Goal: Task Accomplishment & Management: Manage account settings

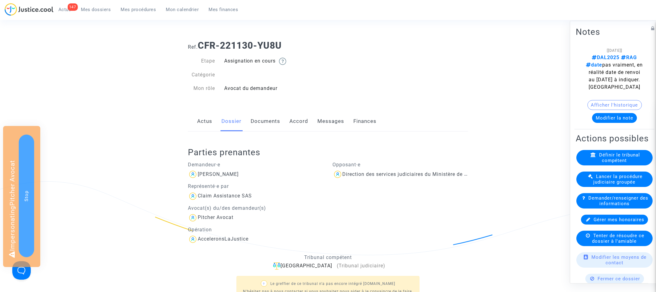
click at [269, 121] on link "Documents" at bounding box center [266, 121] width 30 height 20
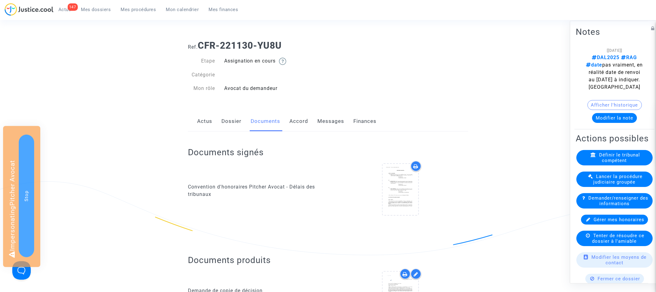
click at [229, 118] on link "Dossier" at bounding box center [231, 121] width 20 height 20
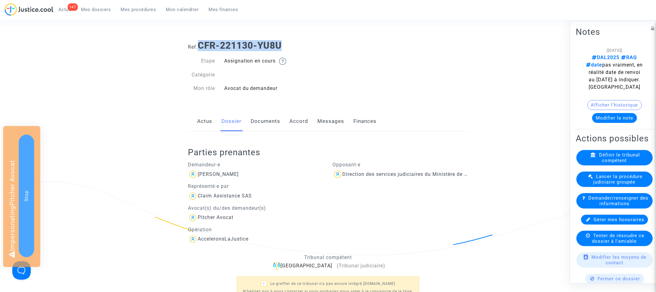
drag, startPoint x: 200, startPoint y: 43, endPoint x: 328, endPoint y: 43, distance: 128.0
click at [328, 43] on h1 "Ref. CFR-221130-YU8U" at bounding box center [328, 45] width 280 height 11
copy b "CFR-221130-YU8U"
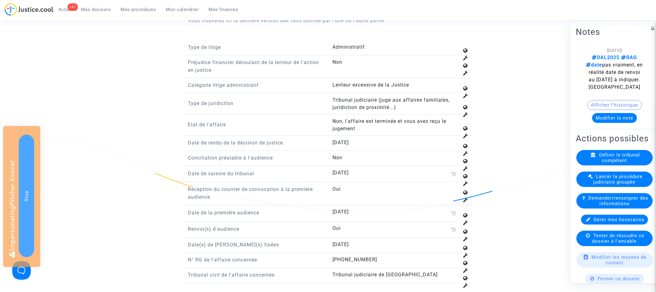
scroll to position [799, 0]
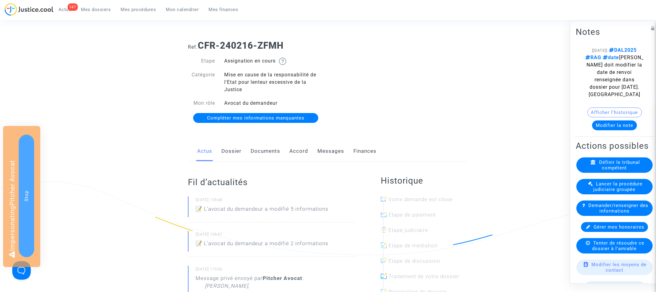
click at [233, 151] on link "Dossier" at bounding box center [231, 151] width 20 height 20
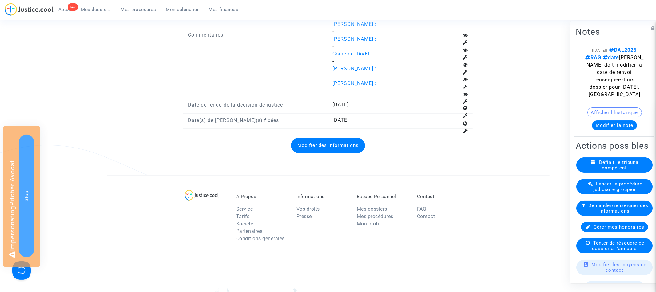
scroll to position [1091, 0]
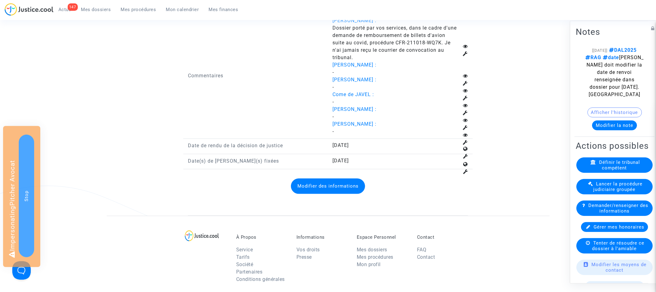
click at [317, 187] on button "Modifier des informations" at bounding box center [328, 185] width 74 height 15
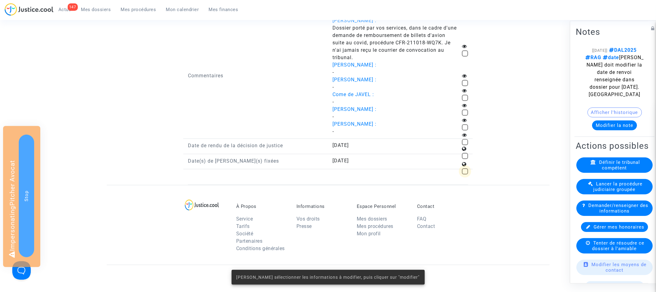
click at [466, 171] on span at bounding box center [465, 171] width 6 height 6
click at [465, 174] on input "checkbox" at bounding box center [465, 174] width 0 height 0
checkbox input "true"
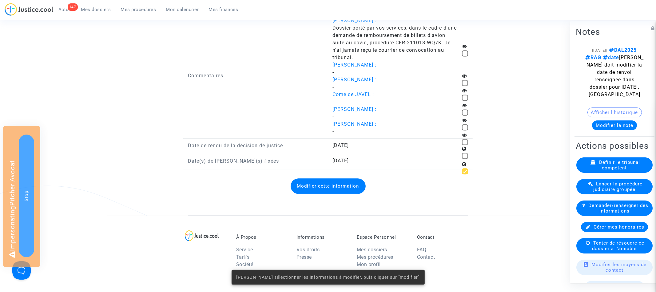
click at [322, 190] on button "Modifier cette information" at bounding box center [328, 185] width 75 height 15
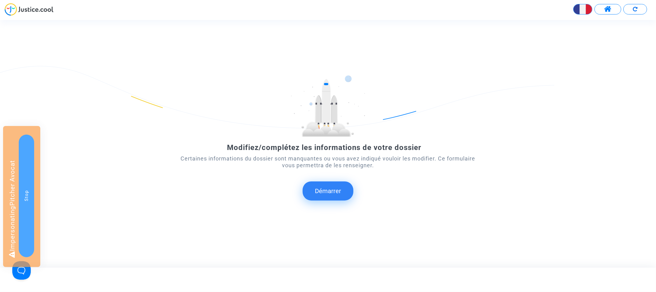
click at [331, 187] on button "Démarrer" at bounding box center [328, 190] width 51 height 19
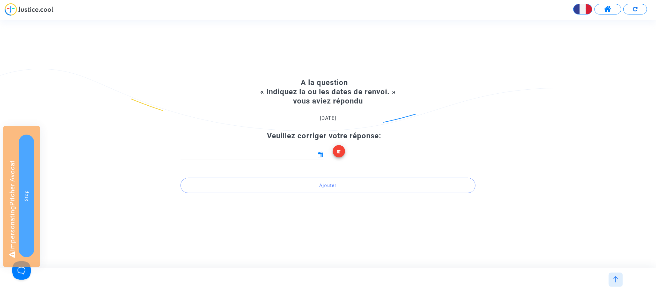
click at [320, 153] on icon at bounding box center [321, 155] width 6 height 6
click at [305, 155] on input at bounding box center [249, 154] width 137 height 6
click at [185, 164] on icon "Previous month" at bounding box center [186, 164] width 2 height 4
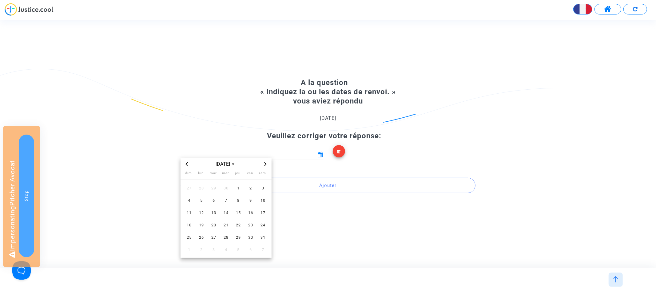
click at [185, 164] on icon "Previous month" at bounding box center [186, 164] width 2 height 4
click at [213, 200] on span "7" at bounding box center [213, 200] width 11 height 11
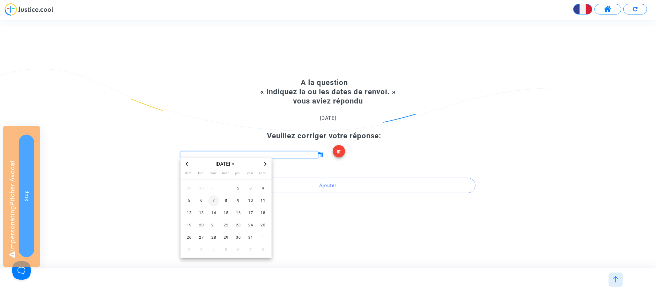
type input "07/01/2025"
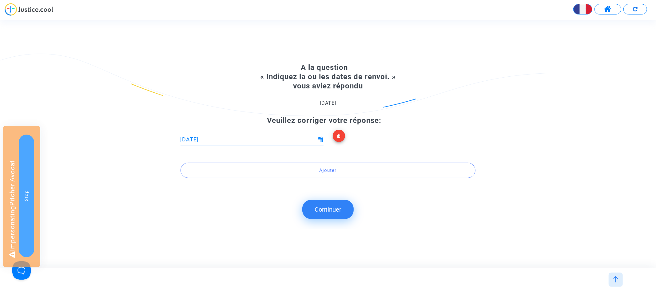
click at [324, 211] on button "Continuer" at bounding box center [327, 209] width 51 height 19
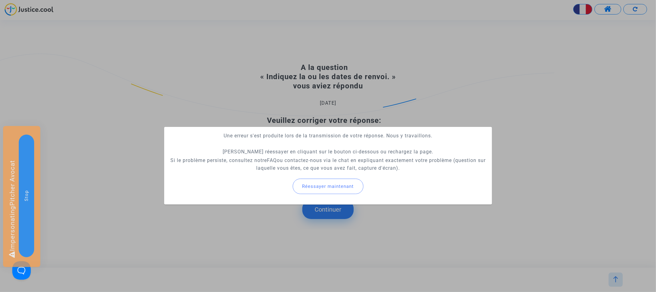
click at [144, 63] on div at bounding box center [328, 146] width 656 height 292
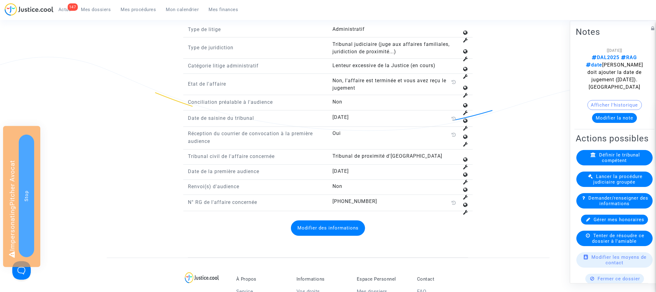
scroll to position [854, 0]
click at [317, 231] on div "Modifier des informations" at bounding box center [328, 228] width 280 height 28
click at [317, 221] on button "Modifier des informations" at bounding box center [328, 228] width 74 height 15
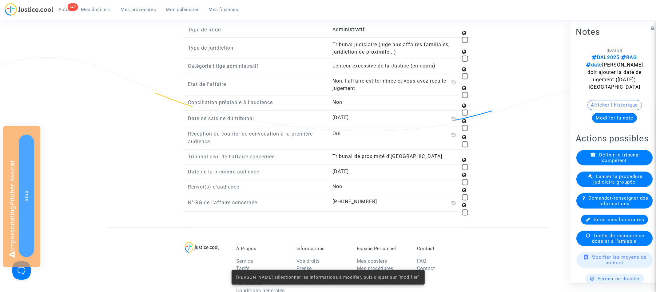
scroll to position [802, 0]
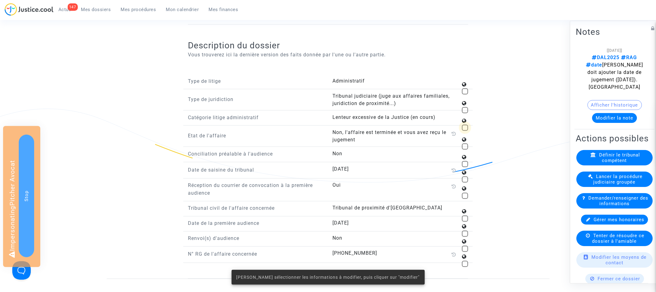
click at [467, 125] on span at bounding box center [465, 128] width 6 height 6
click at [465, 131] on input "checkbox" at bounding box center [465, 131] width 0 height 0
checkbox input "true"
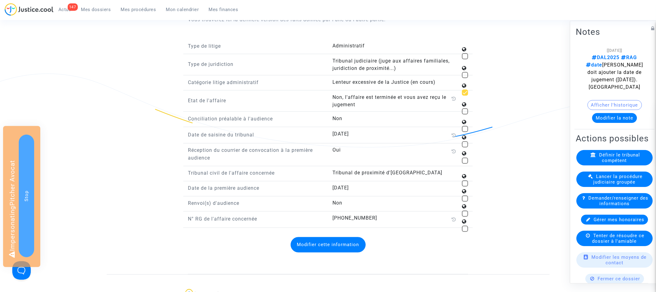
scroll to position [861, 0]
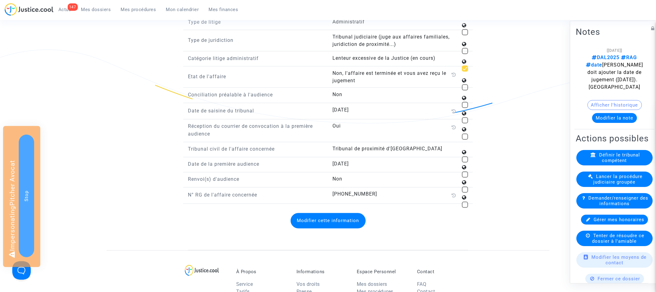
click at [324, 213] on button "Modifier cette information" at bounding box center [328, 220] width 75 height 15
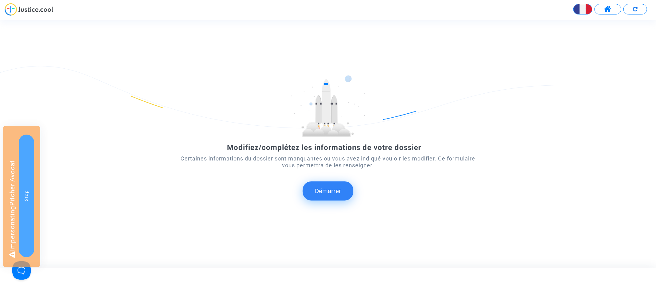
click at [335, 187] on button "Démarrer" at bounding box center [328, 190] width 51 height 19
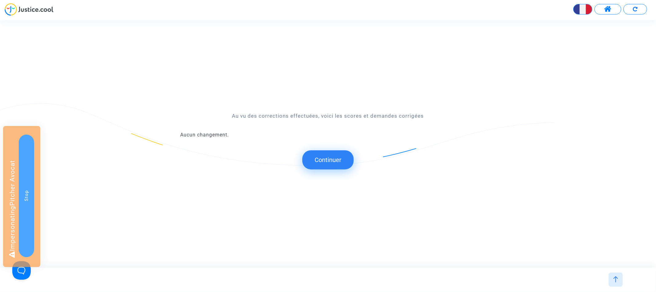
click at [342, 156] on button "Continuer" at bounding box center [327, 159] width 51 height 19
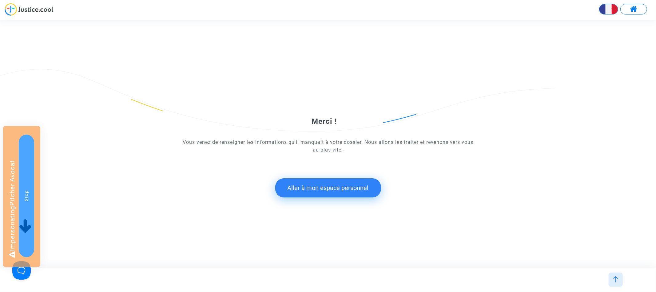
click at [313, 189] on button "Aller à mon espace personnel" at bounding box center [328, 187] width 106 height 19
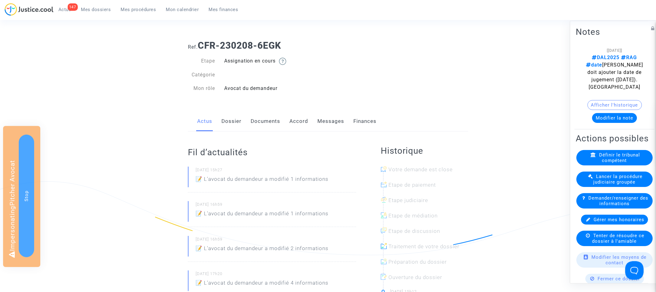
click at [302, 119] on link "Accord" at bounding box center [298, 121] width 19 height 20
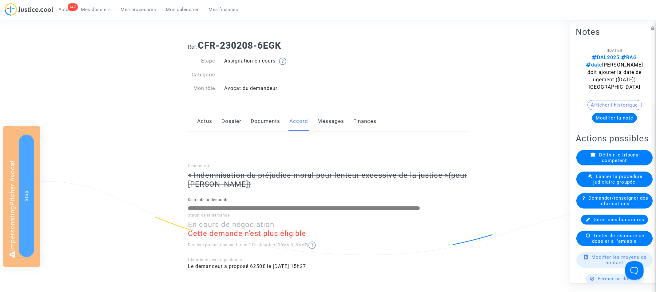
click at [210, 121] on link "Actus" at bounding box center [204, 121] width 15 height 20
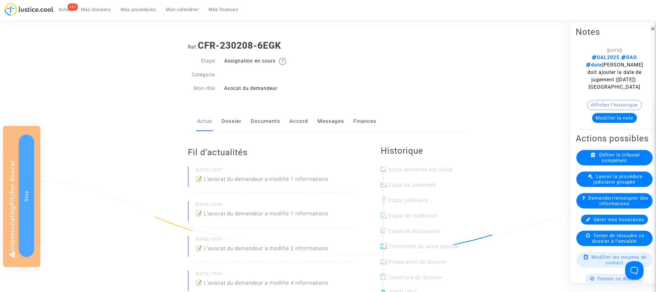
click at [237, 120] on link "Dossier" at bounding box center [231, 121] width 20 height 20
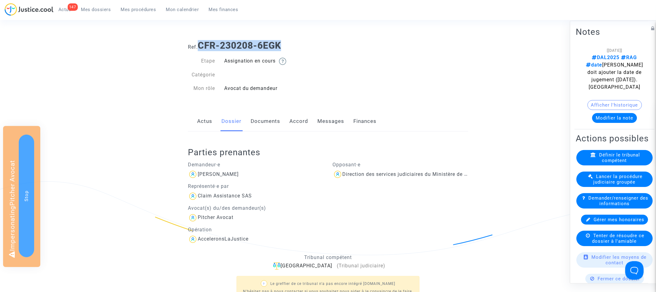
drag, startPoint x: 201, startPoint y: 45, endPoint x: 348, endPoint y: 48, distance: 147.1
click at [349, 48] on h1 "Ref. CFR-230208-6EGK" at bounding box center [328, 45] width 280 height 11
copy b "CFR-230208-6EGK"
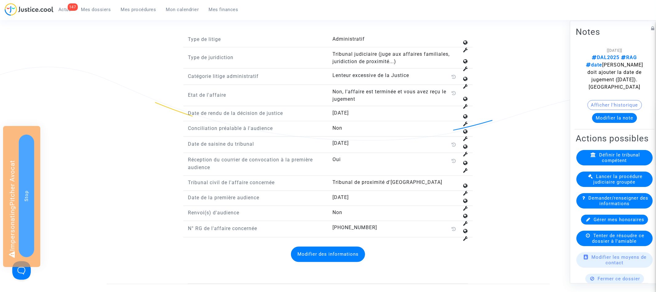
scroll to position [836, 0]
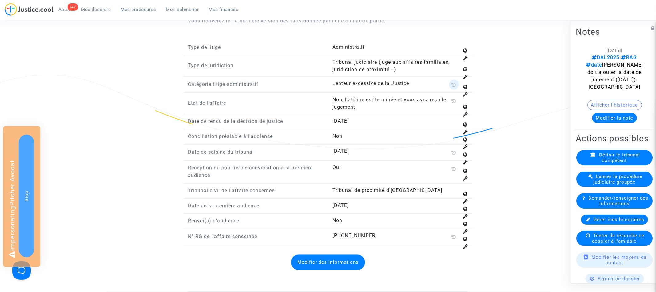
click at [455, 82] on icon at bounding box center [454, 84] width 5 height 5
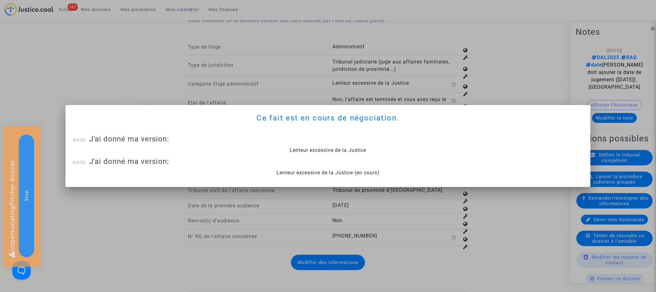
scroll to position [0, 0]
click at [379, 49] on div at bounding box center [328, 146] width 656 height 292
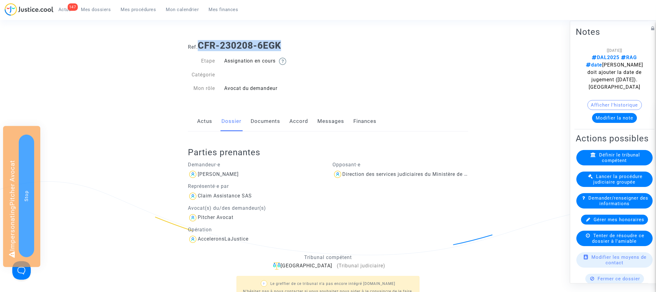
drag, startPoint x: 200, startPoint y: 45, endPoint x: 306, endPoint y: 44, distance: 105.8
click at [306, 44] on h1 "Ref. CFR-230208-6EGK" at bounding box center [328, 45] width 280 height 11
copy b "CFR-230208-6EGK"
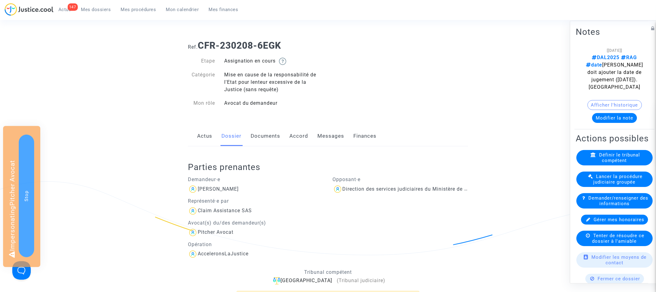
click at [301, 136] on link "Accord" at bounding box center [298, 136] width 19 height 20
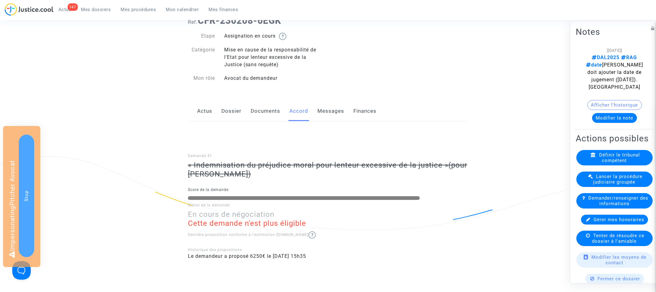
scroll to position [2, 0]
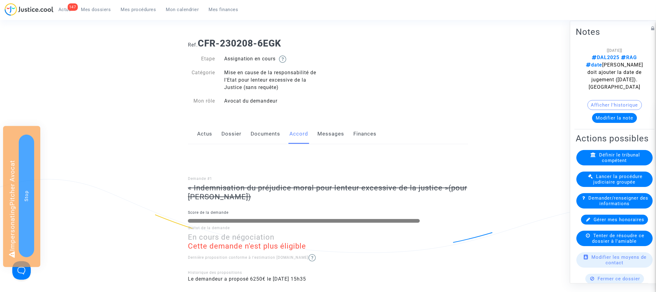
click at [237, 134] on link "Dossier" at bounding box center [231, 134] width 20 height 20
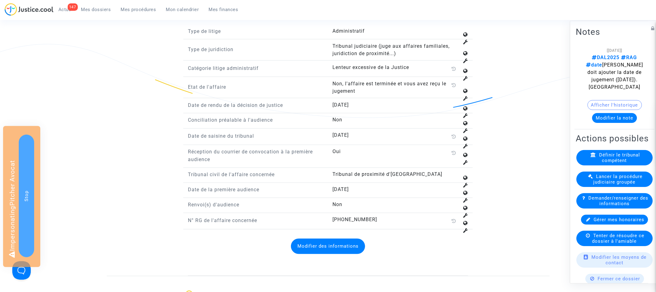
scroll to position [853, 0]
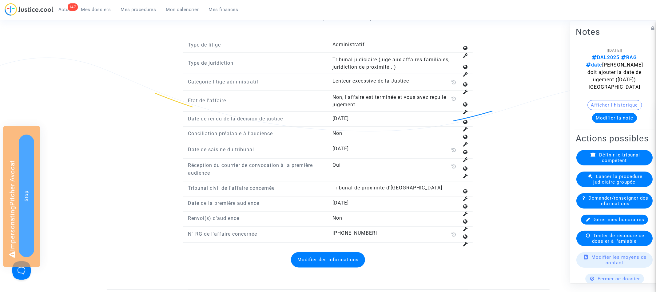
click at [342, 146] on span "04/11/2019" at bounding box center [341, 149] width 16 height 6
copy span "04/11/2019"
click at [345, 115] on span "[DATE]" at bounding box center [341, 118] width 16 height 6
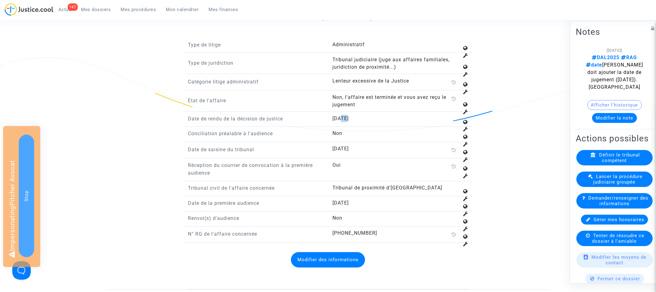
click at [345, 115] on span "[DATE]" at bounding box center [341, 118] width 16 height 6
click at [345, 115] on span "07/10/2024" at bounding box center [341, 118] width 16 height 6
click at [342, 200] on span "[DATE]" at bounding box center [341, 203] width 16 height 6
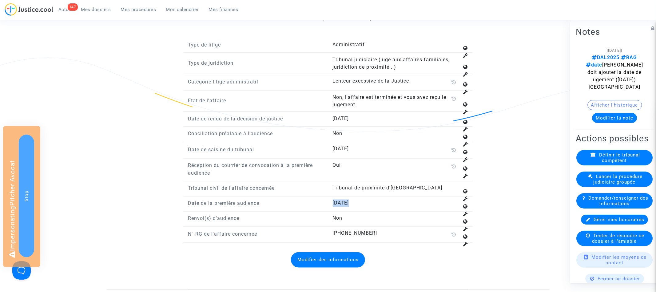
copy span "[DATE]"
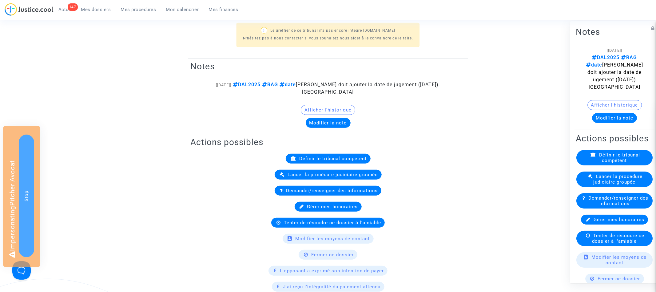
scroll to position [12, 0]
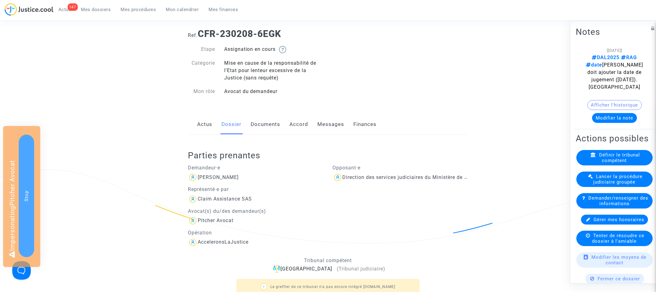
click at [314, 123] on div "Actus Dossier Documents Accord Messages Finances" at bounding box center [328, 124] width 280 height 21
click at [304, 123] on link "Accord" at bounding box center [298, 124] width 19 height 20
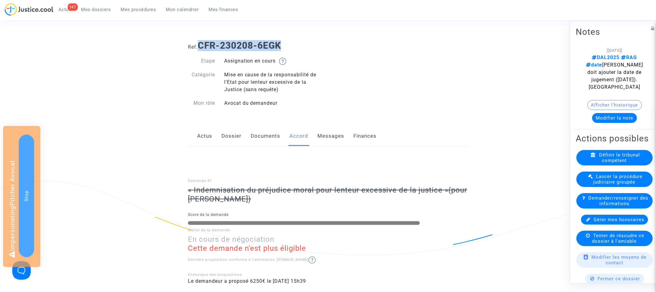
drag, startPoint x: 199, startPoint y: 44, endPoint x: 329, endPoint y: 44, distance: 129.8
click at [329, 44] on h1 "Ref. CFR-230208-6EGK" at bounding box center [328, 45] width 280 height 11
copy b "CFR-230208-6EGK"
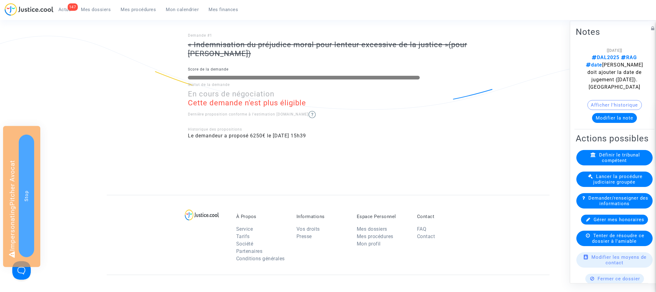
scroll to position [39, 0]
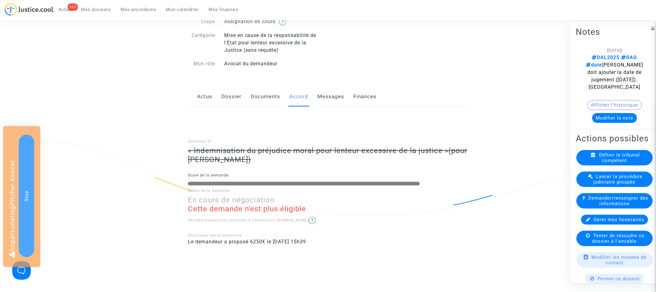
click at [237, 101] on link "Dossier" at bounding box center [231, 96] width 20 height 20
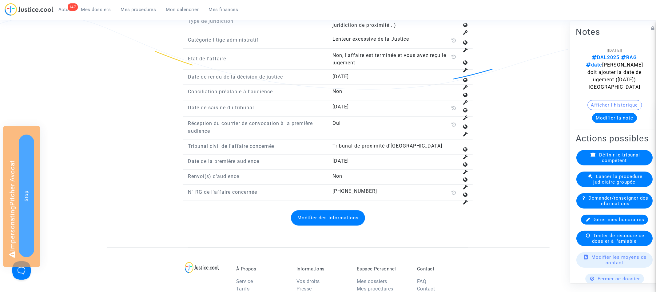
scroll to position [854, 0]
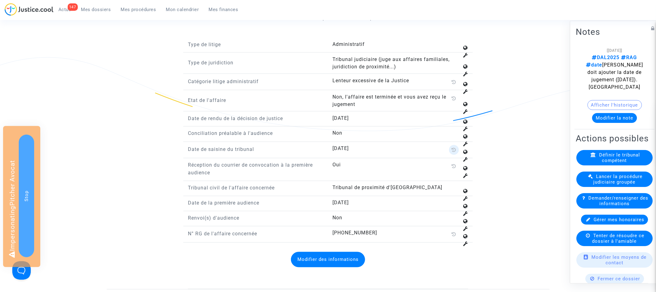
click at [456, 147] on icon at bounding box center [454, 149] width 5 height 5
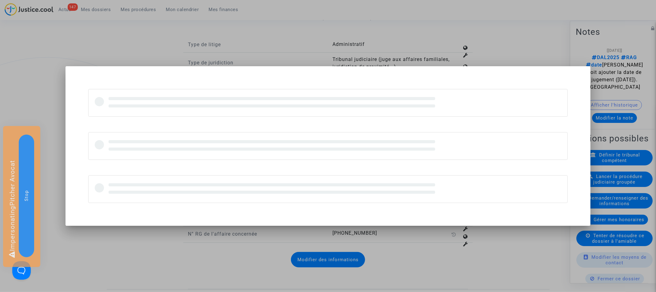
scroll to position [0, 0]
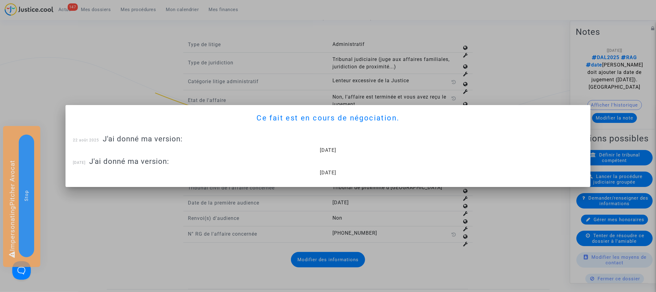
click at [326, 85] on div at bounding box center [328, 146] width 656 height 292
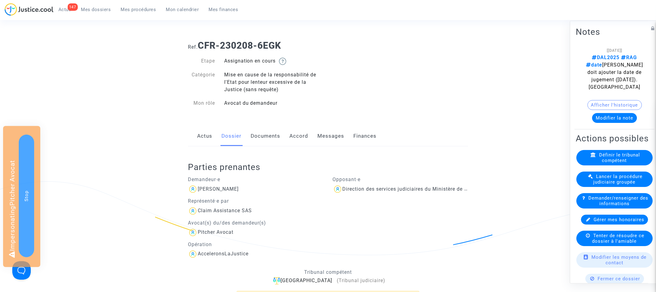
click at [291, 139] on link "Accord" at bounding box center [298, 136] width 19 height 20
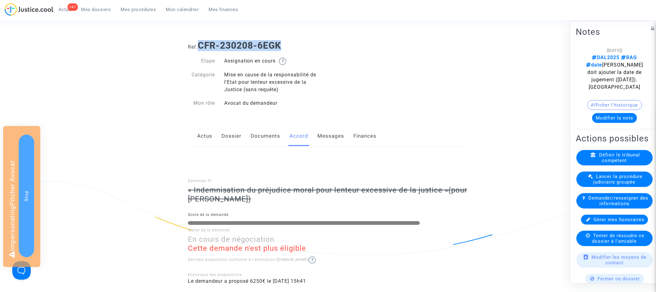
drag, startPoint x: 201, startPoint y: 44, endPoint x: 375, endPoint y: 47, distance: 173.8
click at [375, 47] on h1 "Ref. CFR-230208-6EGK" at bounding box center [328, 45] width 280 height 11
copy b "CFR-230208-6EGK"
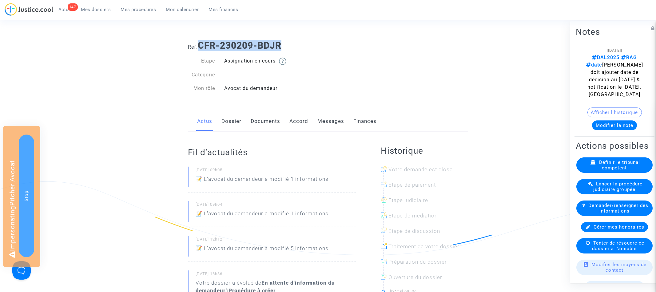
drag, startPoint x: 200, startPoint y: 44, endPoint x: 307, endPoint y: 45, distance: 107.3
click at [307, 45] on h1 "Ref. CFR-230209-BDJR" at bounding box center [328, 45] width 280 height 11
copy b "CFR-230209-BDJR"
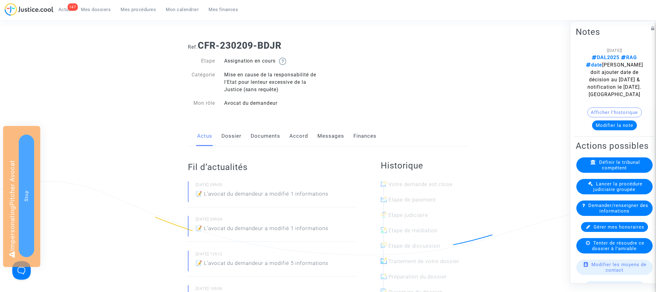
drag, startPoint x: 231, startPoint y: 136, endPoint x: 238, endPoint y: 138, distance: 6.9
click at [231, 136] on link "Dossier" at bounding box center [231, 136] width 20 height 20
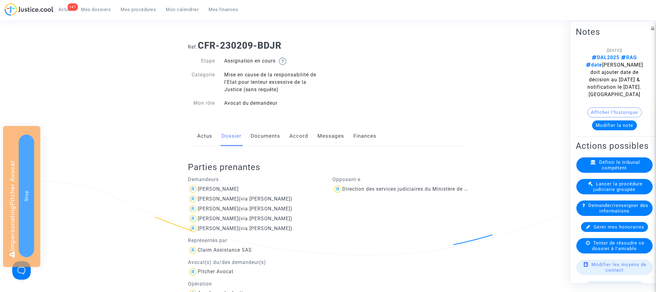
click at [296, 132] on link "Accord" at bounding box center [298, 136] width 19 height 20
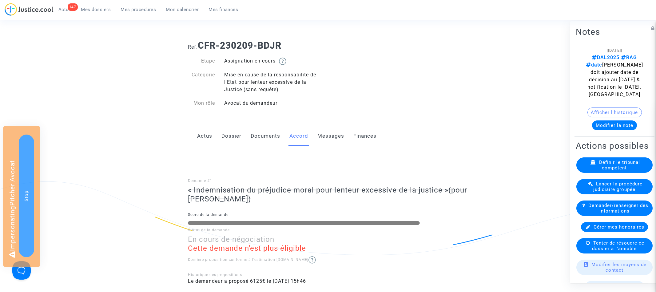
click at [233, 137] on link "Dossier" at bounding box center [231, 136] width 20 height 20
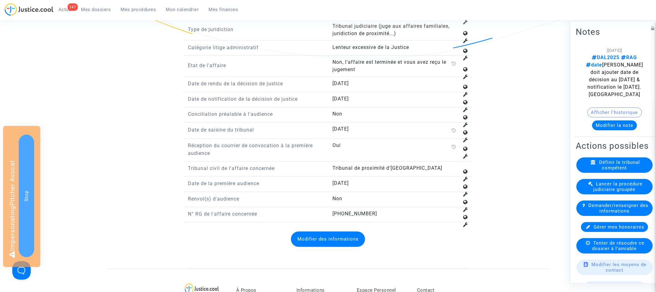
scroll to position [910, 0]
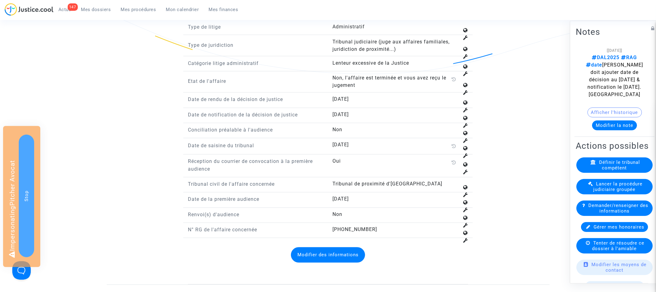
click at [335, 148] on span "[DATE]" at bounding box center [341, 145] width 16 height 6
click at [335, 148] on span "04/11/2019" at bounding box center [341, 145] width 16 height 6
copy span "04/11/2019"
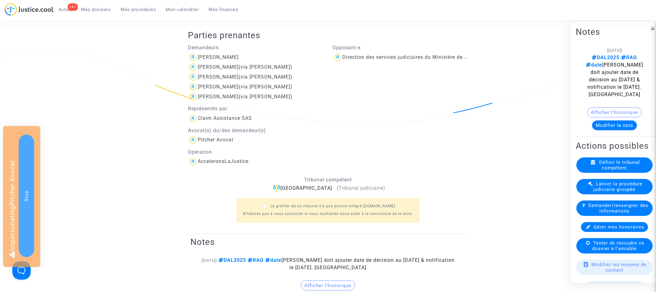
scroll to position [0, 0]
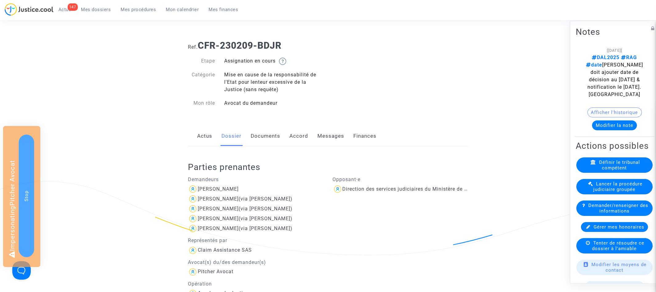
click at [310, 135] on div "Actus Dossier Documents Accord Messages Finances" at bounding box center [328, 136] width 280 height 21
click at [305, 135] on link "Accord" at bounding box center [298, 136] width 19 height 20
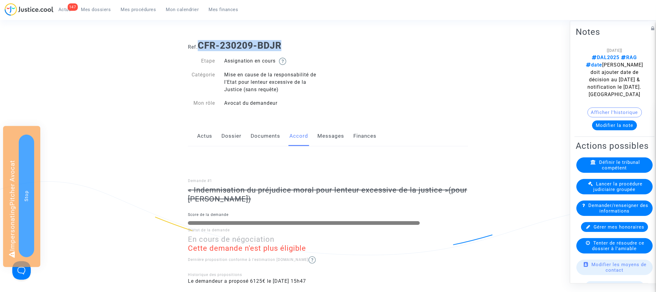
drag, startPoint x: 200, startPoint y: 43, endPoint x: 323, endPoint y: 43, distance: 122.7
click at [323, 43] on h1 "Ref. CFR-230209-BDJR" at bounding box center [328, 45] width 280 height 11
copy b "CFR-230209-BDJR"
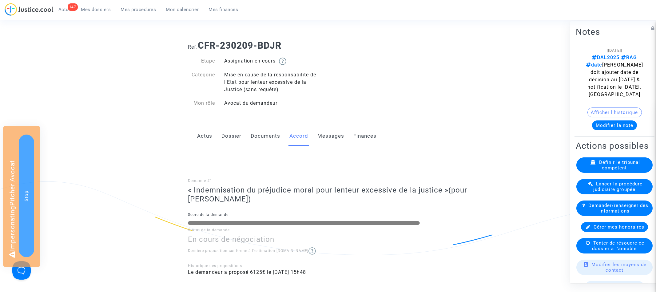
click at [204, 137] on link "Actus" at bounding box center [204, 136] width 15 height 20
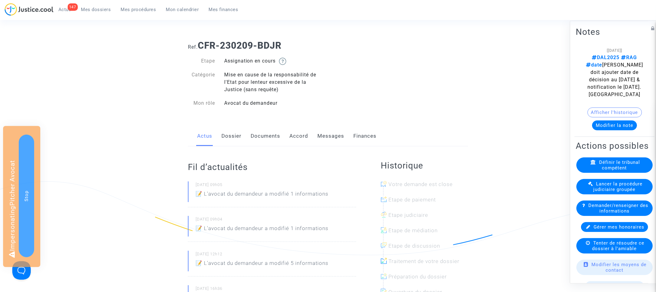
click at [234, 132] on link "Dossier" at bounding box center [231, 136] width 20 height 20
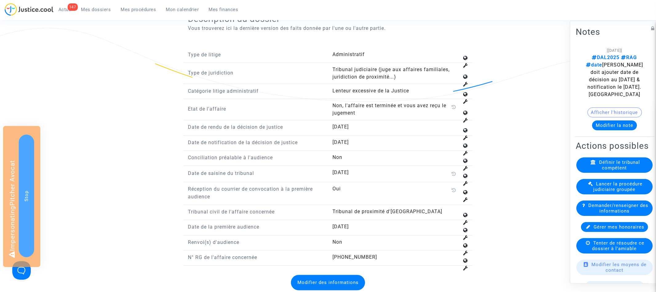
scroll to position [884, 0]
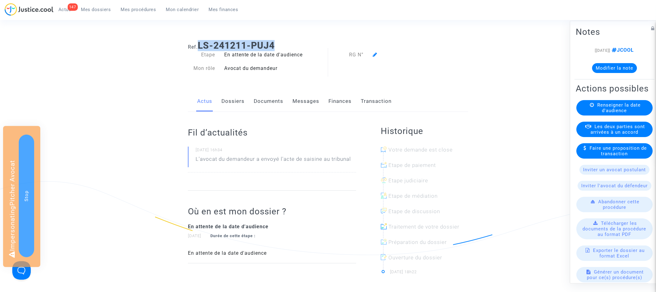
drag, startPoint x: 200, startPoint y: 46, endPoint x: 307, endPoint y: 46, distance: 106.7
click at [307, 46] on h1 "Ref. LS-241211-PUJ4" at bounding box center [328, 45] width 280 height 11
copy b "LS-241211-PUJ4"
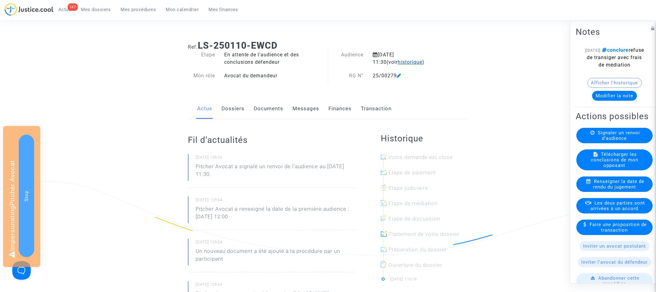
click at [398, 62] on span "historique" at bounding box center [410, 62] width 25 height 6
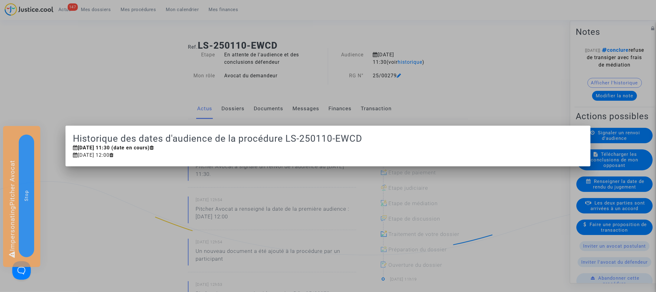
click at [388, 41] on div at bounding box center [328, 146] width 656 height 292
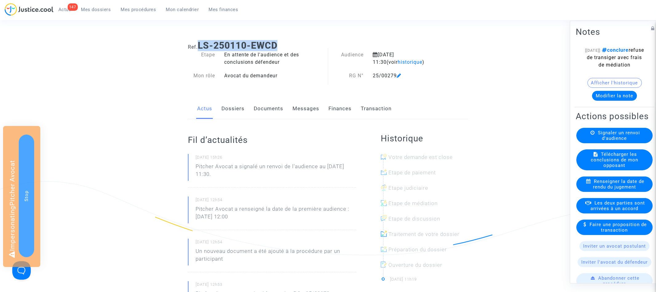
drag, startPoint x: 201, startPoint y: 43, endPoint x: 291, endPoint y: 43, distance: 90.7
click at [292, 43] on h1 "Ref. LS-250110-EWCD" at bounding box center [328, 45] width 280 height 11
copy b "LS-250110-EWCD"
click at [398, 61] on span "historique" at bounding box center [410, 62] width 25 height 6
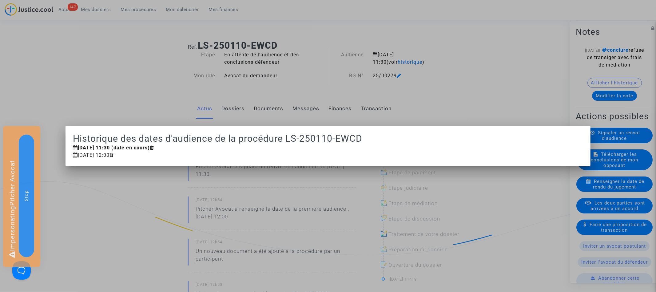
click at [245, 85] on div at bounding box center [328, 146] width 656 height 292
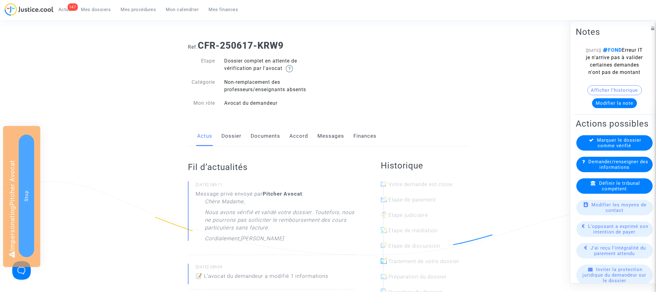
click at [235, 136] on link "Dossier" at bounding box center [231, 136] width 20 height 20
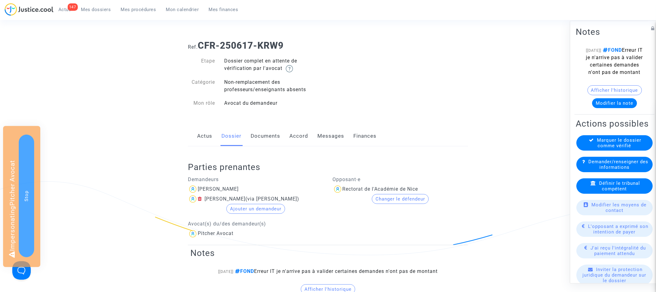
click at [300, 134] on link "Accord" at bounding box center [298, 136] width 19 height 20
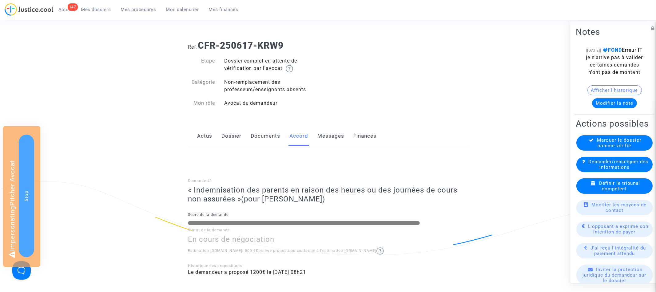
click at [330, 136] on link "Messages" at bounding box center [330, 136] width 27 height 20
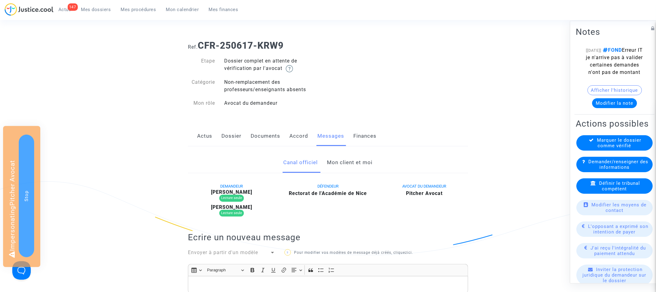
click at [294, 136] on link "Accord" at bounding box center [298, 136] width 19 height 20
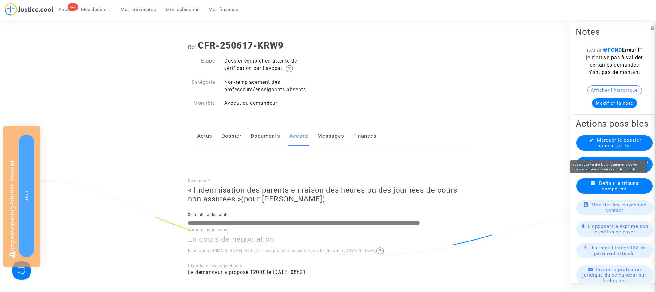
click at [602, 148] on span "Marquer le dossier comme vérifié" at bounding box center [619, 142] width 44 height 11
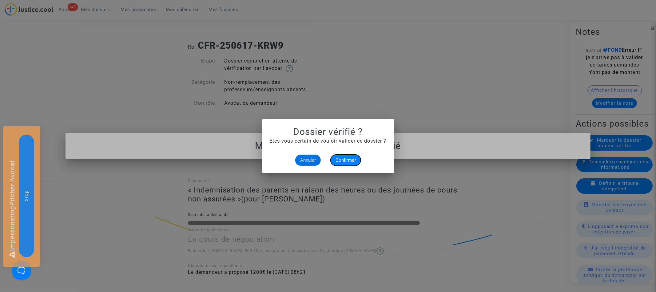
click at [347, 159] on span "Confirmer" at bounding box center [346, 160] width 20 height 6
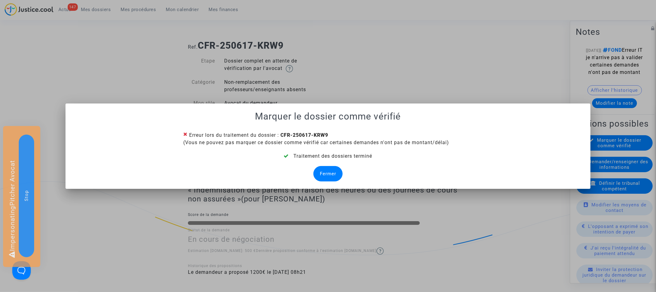
click at [328, 175] on div "Fermer" at bounding box center [327, 173] width 29 height 15
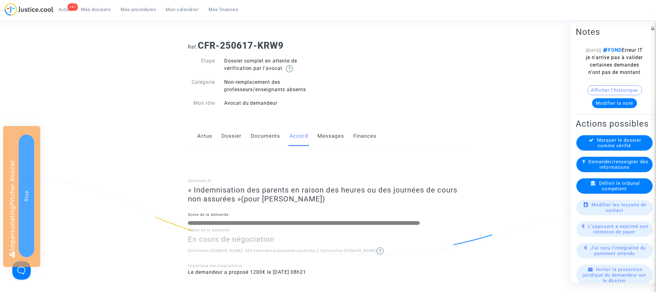
drag, startPoint x: 201, startPoint y: 43, endPoint x: 330, endPoint y: 43, distance: 129.2
click at [330, 43] on h1 "Ref. CFR-250617-KRW9" at bounding box center [328, 45] width 280 height 11
copy b "CFR-250617-KRW9"
click at [627, 148] on span "Marquer le dossier comme vérifié" at bounding box center [619, 142] width 44 height 11
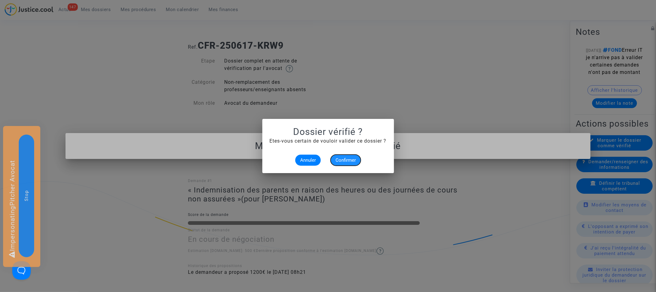
click at [349, 159] on span "Confirmer" at bounding box center [346, 160] width 20 height 6
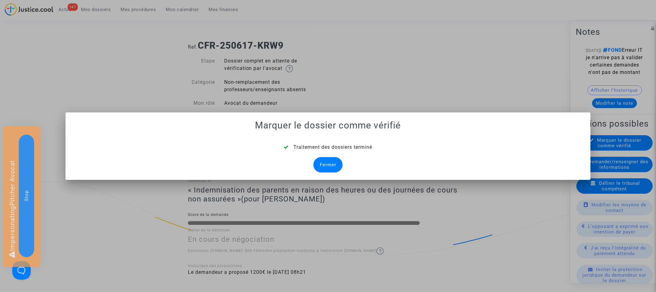
click at [326, 168] on div "Fermer" at bounding box center [327, 164] width 29 height 15
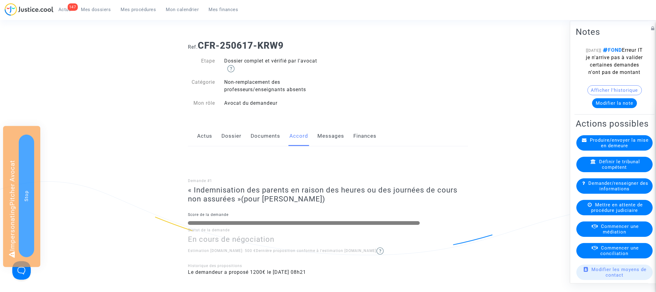
drag, startPoint x: 200, startPoint y: 43, endPoint x: 354, endPoint y: 43, distance: 153.5
click at [354, 43] on h1 "Ref. CFR-250617-KRW9" at bounding box center [328, 45] width 280 height 11
copy b "CFR-250617-KRW9"
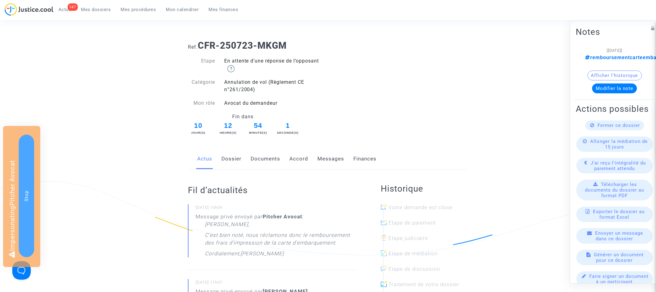
click at [269, 160] on link "Documents" at bounding box center [266, 159] width 30 height 20
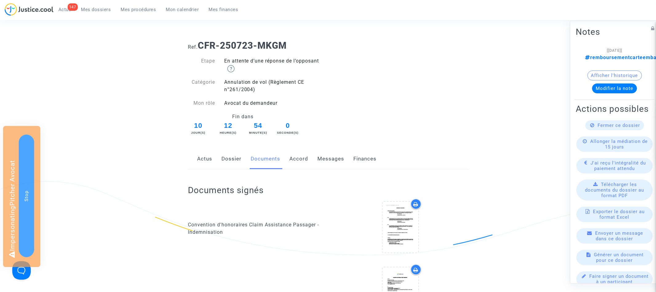
click at [208, 160] on link "Actus" at bounding box center [204, 159] width 15 height 20
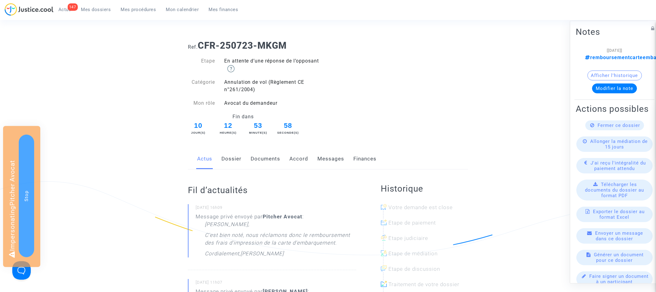
click at [265, 159] on link "Documents" at bounding box center [266, 159] width 30 height 20
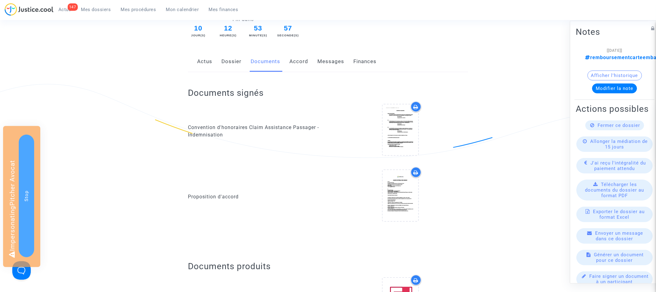
scroll to position [118, 0]
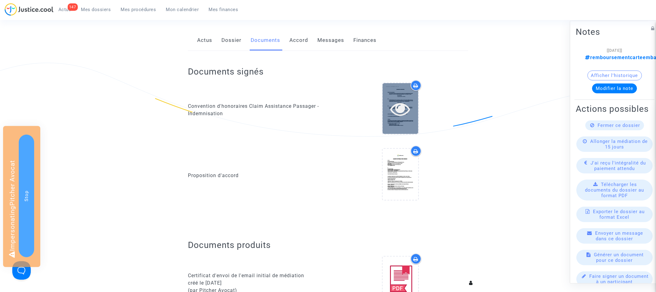
click at [401, 112] on icon at bounding box center [400, 109] width 20 height 20
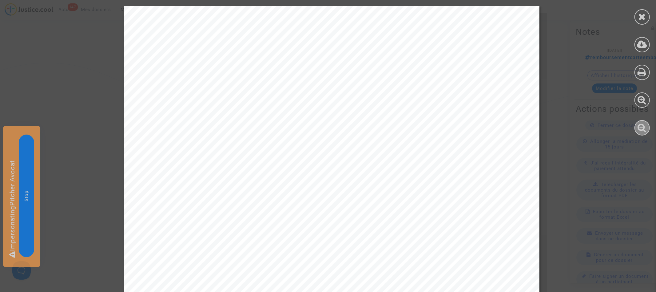
click at [643, 129] on icon at bounding box center [642, 127] width 9 height 9
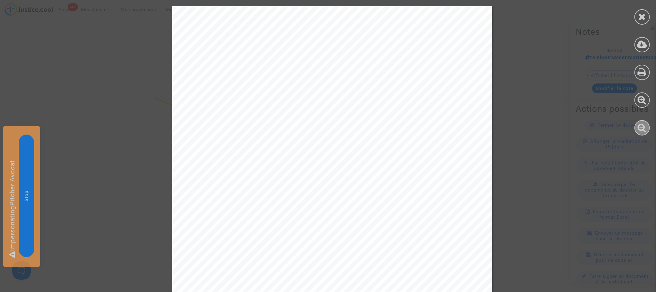
click at [643, 129] on icon at bounding box center [642, 127] width 9 height 9
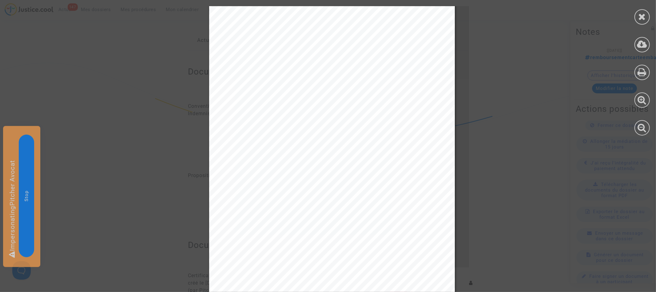
scroll to position [448, 0]
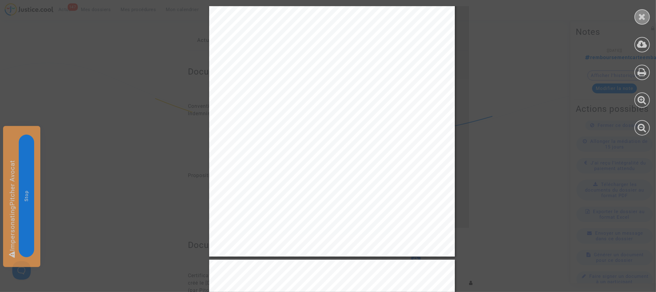
click at [643, 18] on icon at bounding box center [643, 16] width 8 height 9
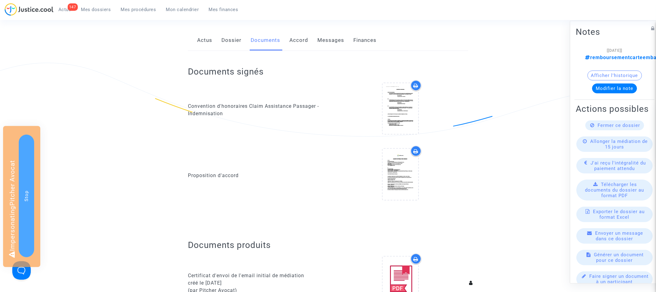
scroll to position [0, 0]
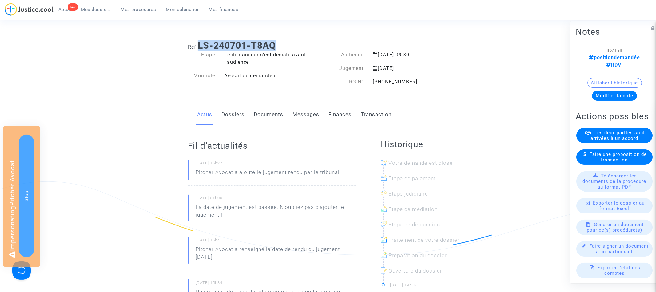
drag, startPoint x: 199, startPoint y: 45, endPoint x: 313, endPoint y: 44, distance: 113.8
click at [313, 44] on h1 "Ref. LS-240701-T8AQ" at bounding box center [328, 45] width 280 height 11
copy b "LS-240701-T8AQ"
click at [277, 117] on link "Documents" at bounding box center [269, 114] width 30 height 20
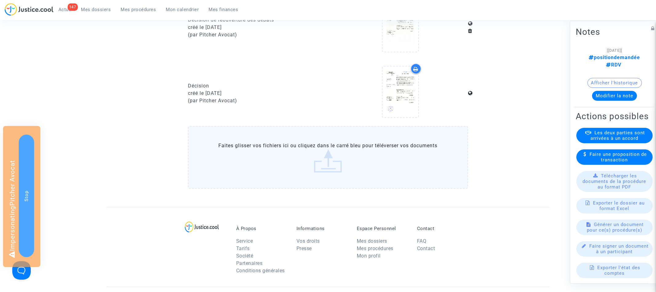
scroll to position [294, 0]
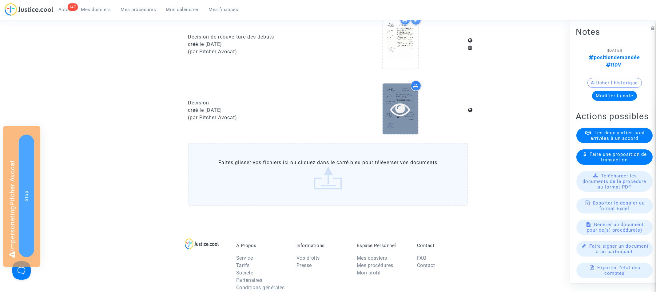
click at [411, 102] on div at bounding box center [401, 109] width 36 height 20
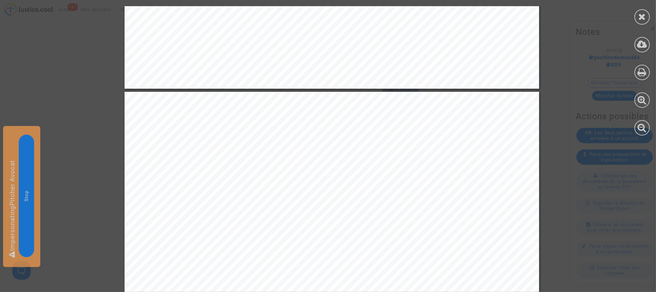
scroll to position [2275, 0]
click at [641, 125] on icon at bounding box center [642, 127] width 9 height 9
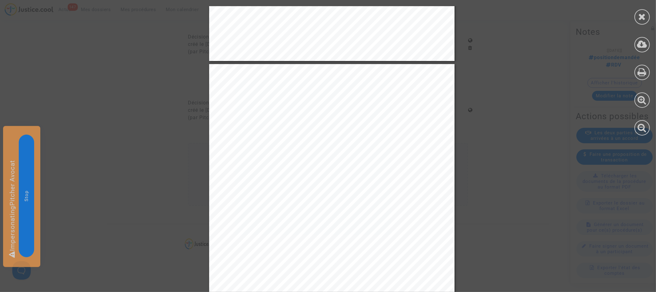
scroll to position [1303, 0]
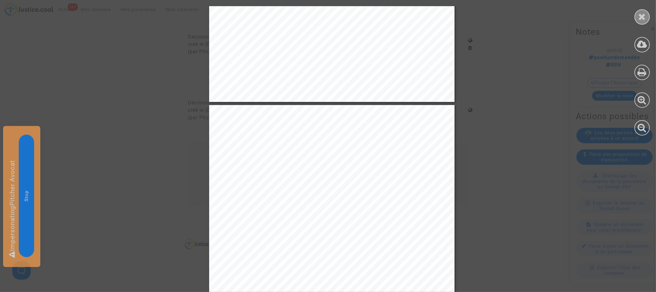
click at [639, 20] on icon at bounding box center [643, 16] width 8 height 9
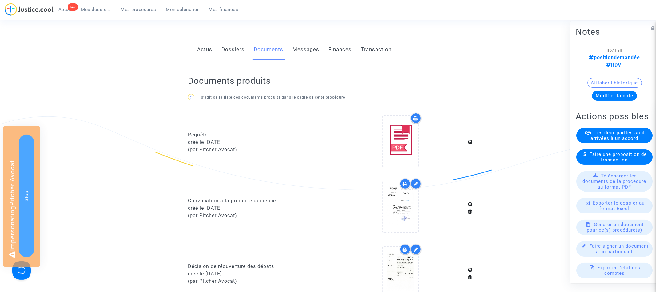
scroll to position [0, 0]
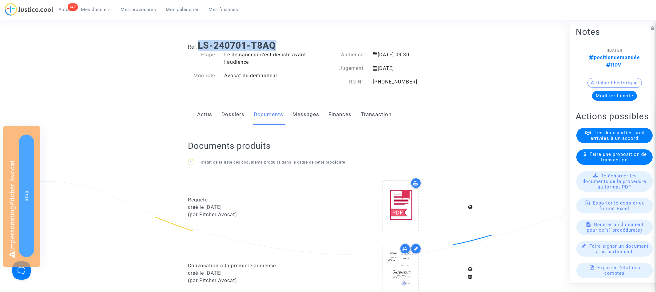
drag, startPoint x: 201, startPoint y: 44, endPoint x: 301, endPoint y: 44, distance: 99.7
click at [301, 44] on h1 "Ref. LS-240701-T8AQ" at bounding box center [328, 45] width 280 height 11
copy b "LS-240701-T8AQ"
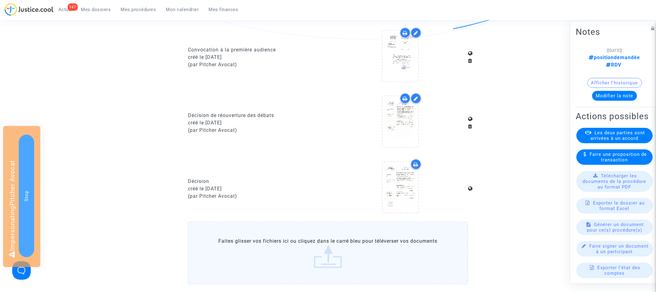
scroll to position [196, 0]
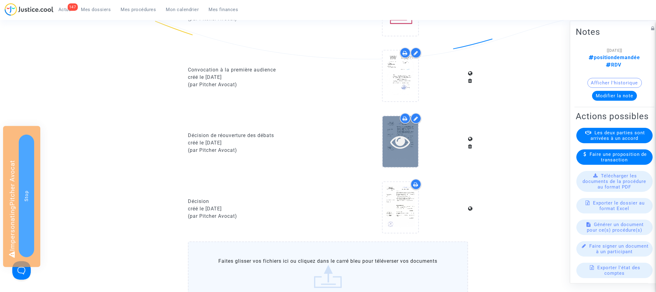
click at [402, 142] on icon at bounding box center [400, 142] width 20 height 20
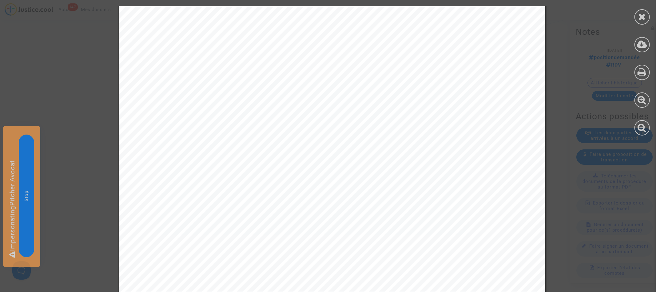
scroll to position [36, 0]
click at [645, 14] on icon at bounding box center [643, 16] width 8 height 9
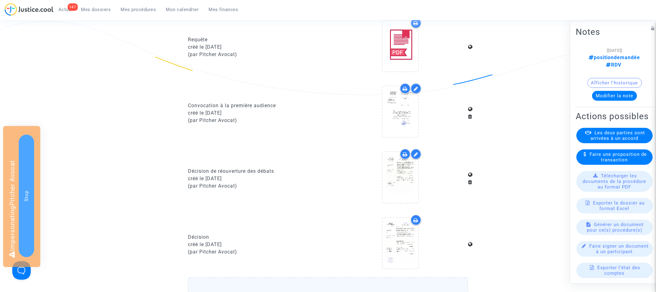
scroll to position [145, 0]
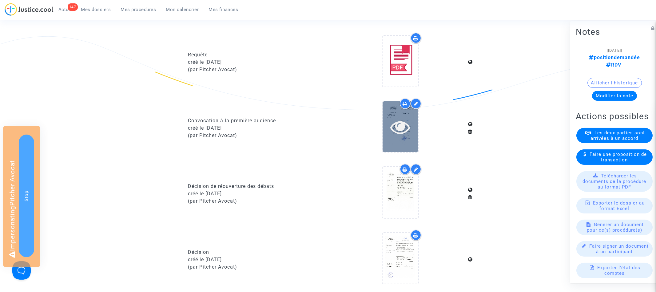
click at [402, 133] on icon at bounding box center [400, 127] width 20 height 20
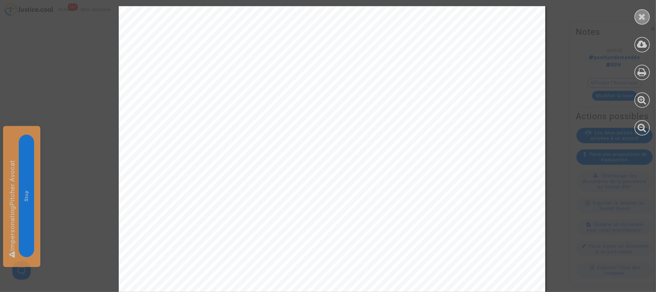
click at [641, 16] on icon at bounding box center [643, 16] width 8 height 9
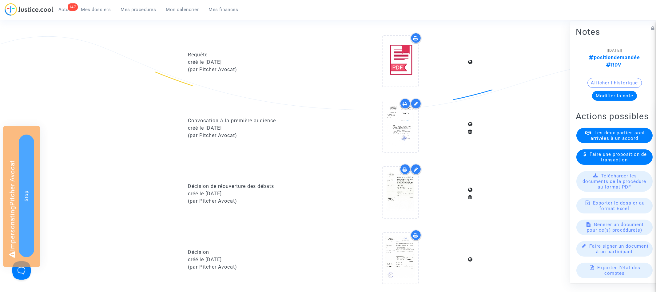
scroll to position [0, 0]
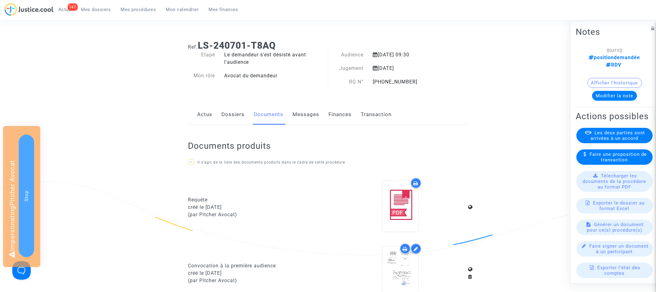
click at [237, 115] on link "Dossiers" at bounding box center [232, 114] width 23 height 20
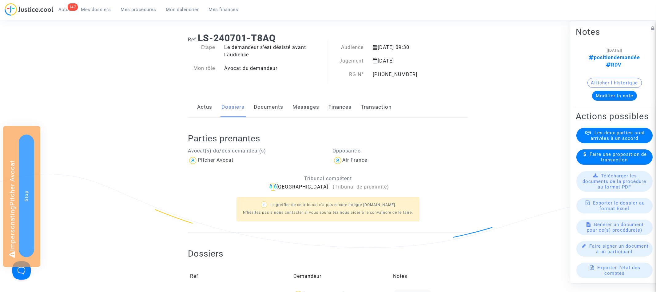
scroll to position [6, 0]
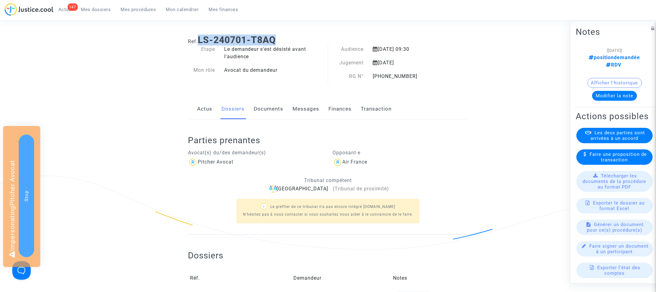
drag, startPoint x: 199, startPoint y: 40, endPoint x: 297, endPoint y: 40, distance: 97.5
click at [297, 40] on h1 "Ref. LS-240701-T8AQ" at bounding box center [328, 39] width 280 height 11
copy b "LS-240701-T8AQ"
click at [273, 116] on link "Documents" at bounding box center [269, 109] width 30 height 20
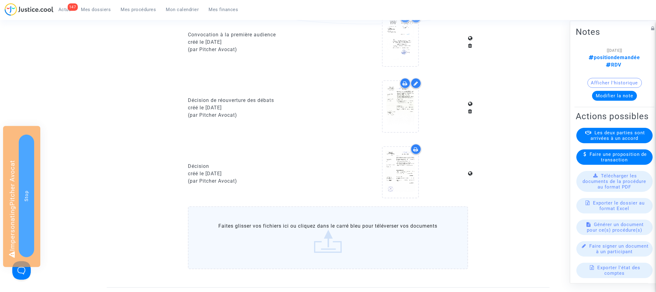
scroll to position [207, 0]
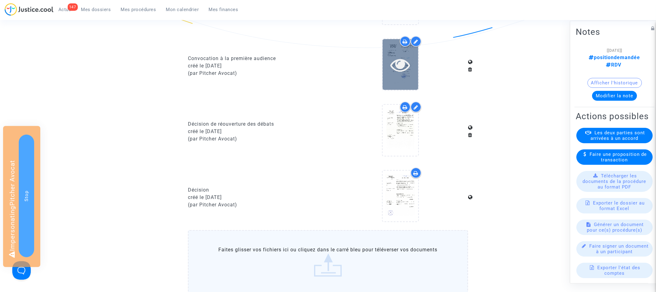
click at [398, 63] on icon at bounding box center [400, 65] width 20 height 20
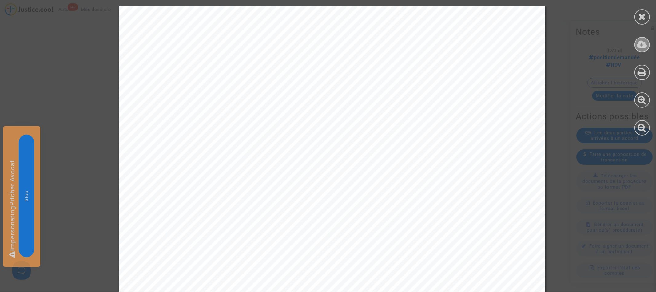
click at [637, 44] on div at bounding box center [642, 44] width 15 height 15
click at [644, 12] on icon at bounding box center [643, 16] width 8 height 9
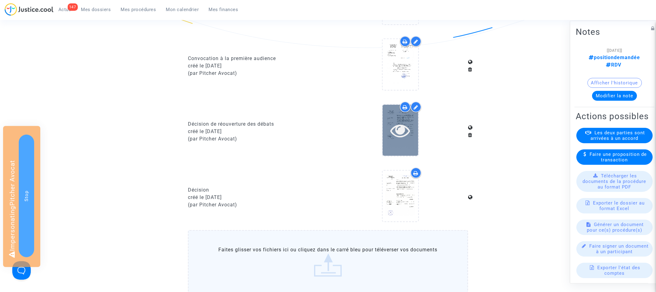
click at [404, 128] on icon at bounding box center [400, 130] width 20 height 20
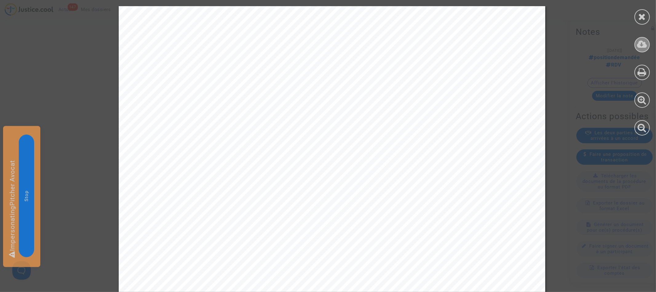
click at [643, 43] on icon at bounding box center [642, 44] width 10 height 9
click at [647, 10] on div at bounding box center [642, 16] width 15 height 15
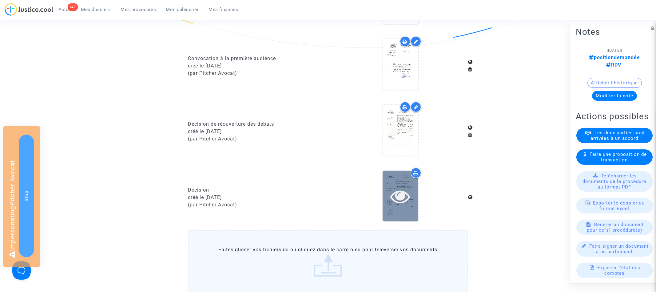
click at [411, 200] on div at bounding box center [401, 196] width 36 height 20
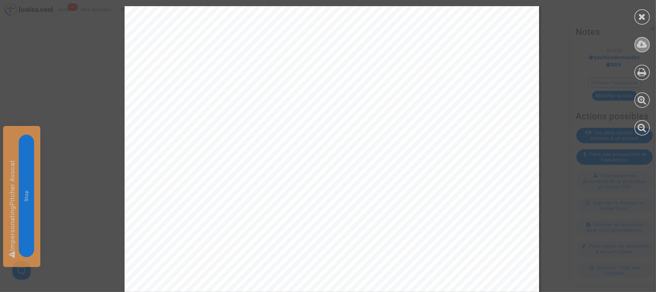
click at [640, 44] on icon at bounding box center [642, 44] width 10 height 9
click at [645, 14] on icon at bounding box center [643, 16] width 8 height 9
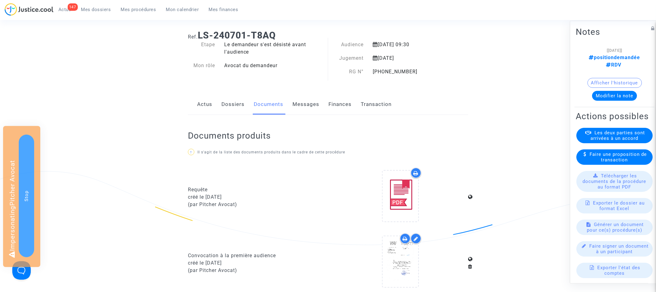
scroll to position [0, 0]
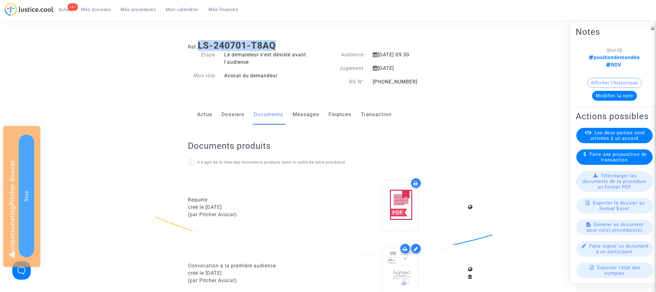
drag, startPoint x: 201, startPoint y: 44, endPoint x: 324, endPoint y: 44, distance: 123.0
click at [324, 44] on h1 "Ref. LS-240701-T8AQ" at bounding box center [328, 45] width 280 height 11
copy b "LS-240701-T8AQ"
click at [229, 113] on link "Dossiers" at bounding box center [232, 114] width 23 height 20
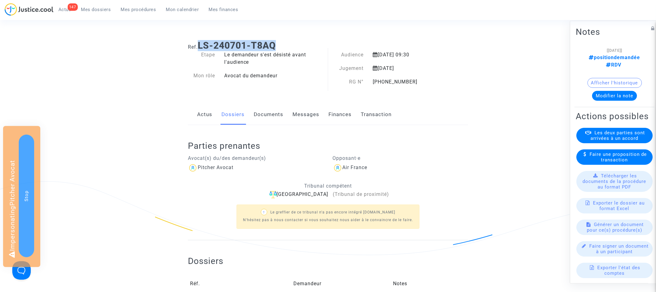
scroll to position [51, 0]
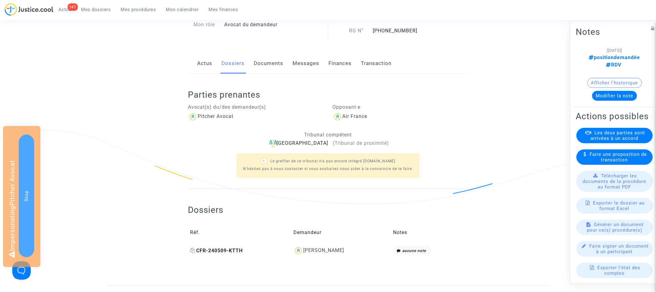
click at [194, 250] on icon at bounding box center [192, 250] width 5 height 5
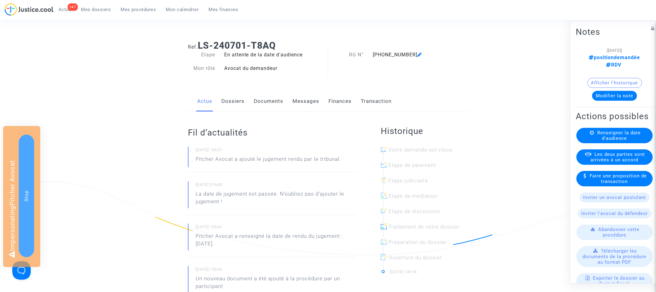
click at [417, 54] on icon at bounding box center [419, 54] width 5 height 5
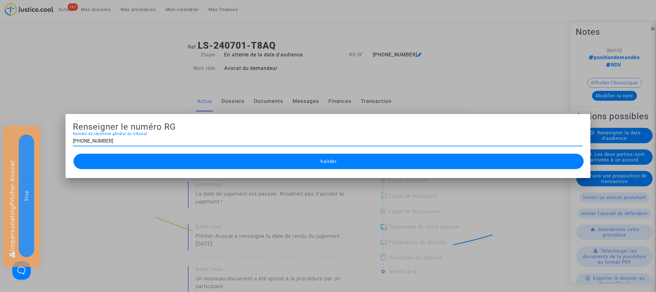
click at [252, 139] on input "[PHONE_NUMBER]" at bounding box center [328, 141] width 510 height 6
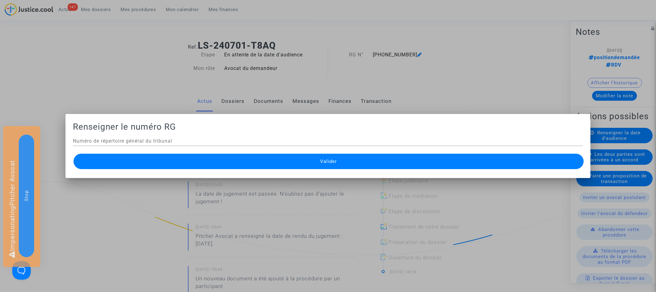
click at [270, 166] on button "Valider" at bounding box center [329, 160] width 510 height 15
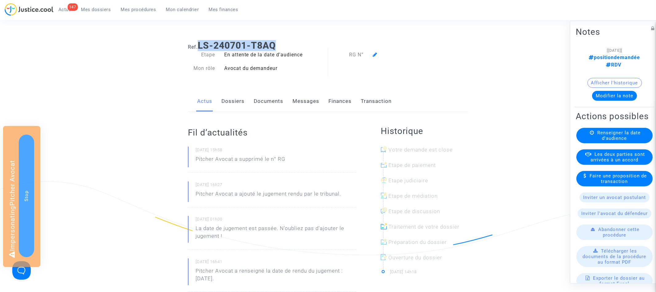
drag, startPoint x: 200, startPoint y: 44, endPoint x: 302, endPoint y: 44, distance: 102.1
click at [303, 44] on h1 "Ref. LS-240701-T8AQ" at bounding box center [328, 45] width 280 height 11
copy b "LS-240701-T8AQ"
click at [240, 104] on link "Dossiers" at bounding box center [232, 101] width 23 height 20
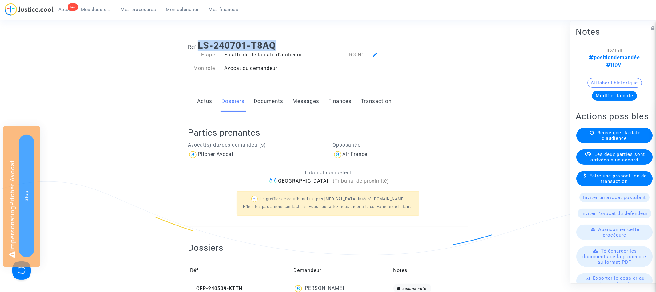
click at [107, 12] on span "Mes dossiers" at bounding box center [96, 10] width 30 height 6
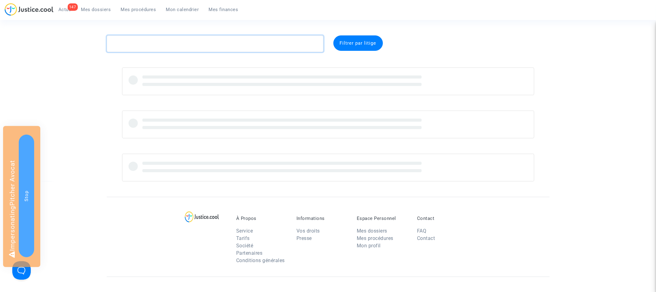
click at [174, 43] on textarea at bounding box center [215, 43] width 217 height 17
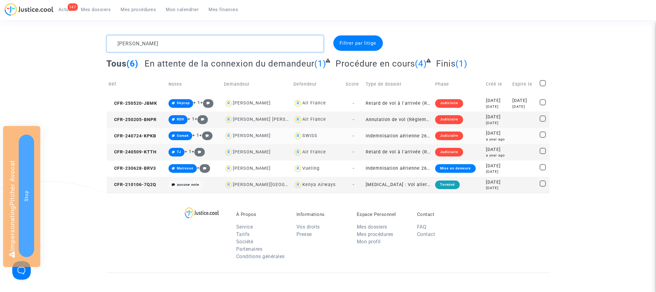
type textarea "reyes"
click at [137, 130] on td "CFR-240724-KPKB" at bounding box center [137, 136] width 60 height 16
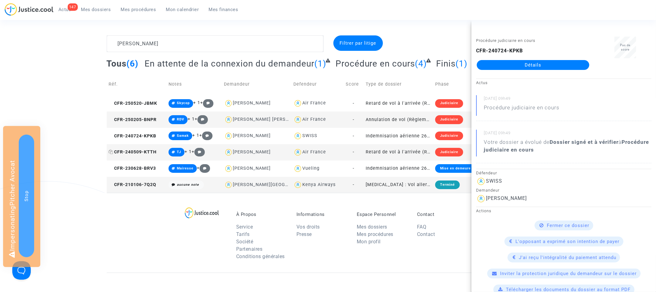
click at [138, 153] on span "CFR-240509-KTTH" at bounding box center [133, 151] width 48 height 5
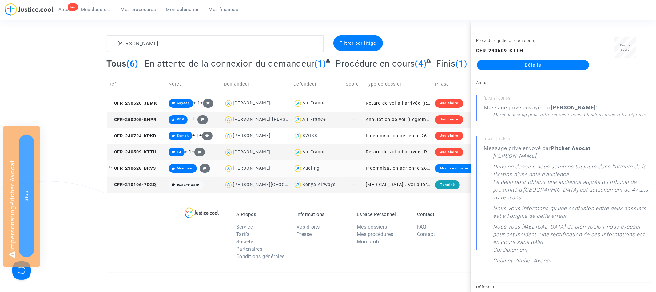
click at [146, 167] on span "CFR-230628-BRV3" at bounding box center [132, 167] width 47 height 5
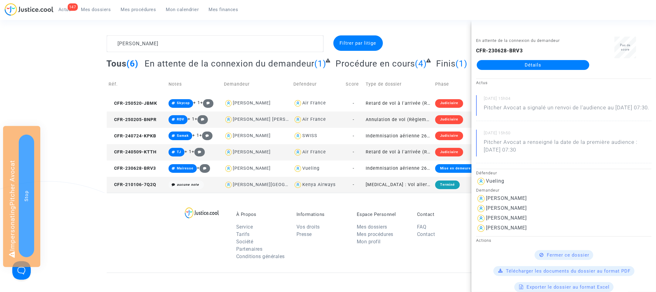
click at [93, 82] on div "reyes Filtrer par litige Tous (6) En attente de la connexion du demandeur (1) P…" at bounding box center [328, 113] width 656 height 157
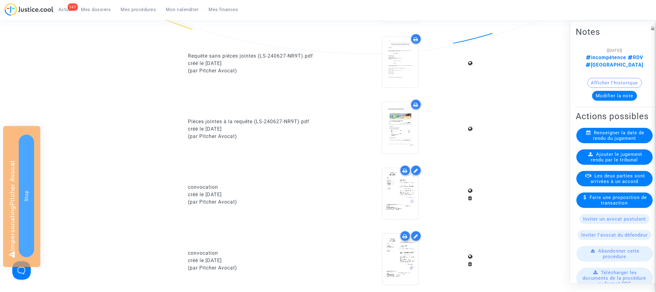
scroll to position [303, 0]
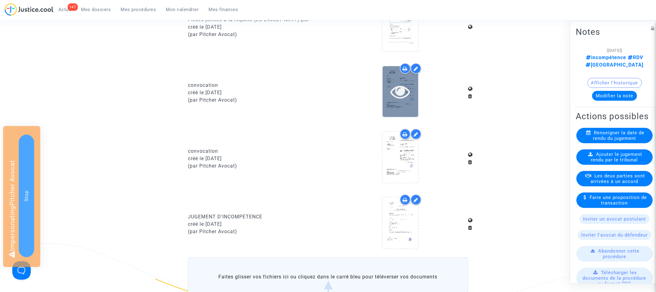
click at [410, 101] on icon at bounding box center [400, 92] width 20 height 20
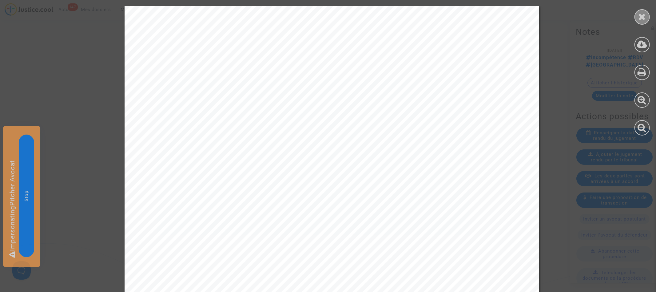
click at [639, 19] on icon at bounding box center [643, 16] width 8 height 9
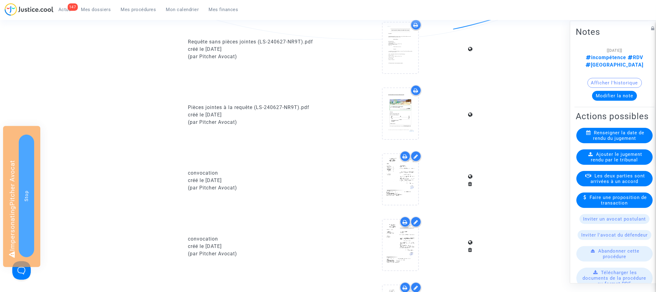
scroll to position [165, 0]
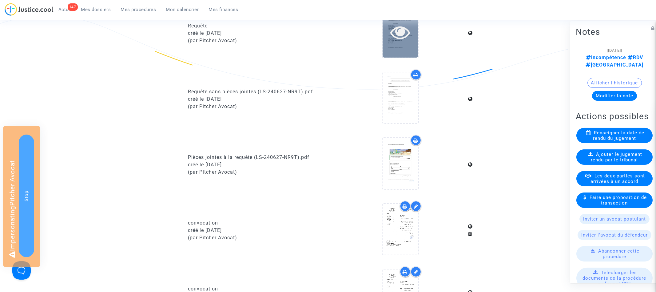
click at [409, 42] on icon at bounding box center [400, 32] width 20 height 20
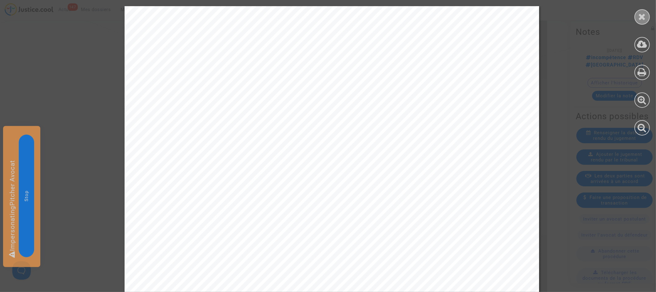
click at [644, 17] on icon at bounding box center [643, 16] width 8 height 9
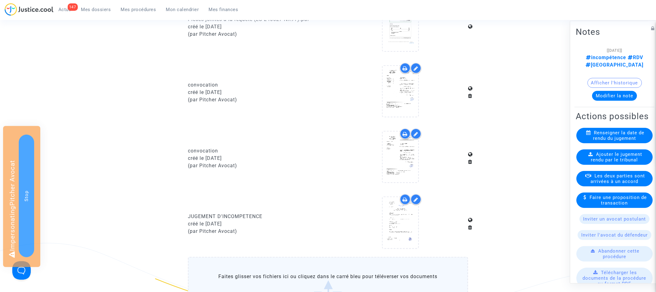
scroll to position [470, 0]
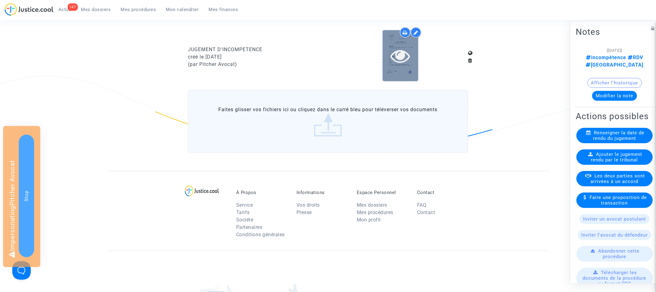
click at [400, 66] on icon at bounding box center [400, 56] width 20 height 20
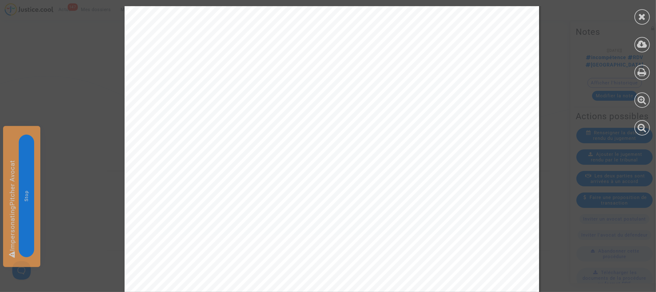
scroll to position [1554, 0]
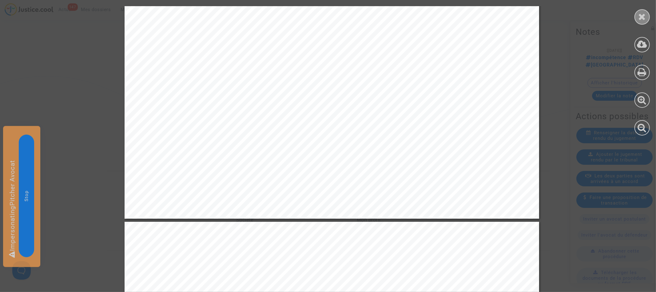
click at [636, 17] on div at bounding box center [642, 16] width 15 height 15
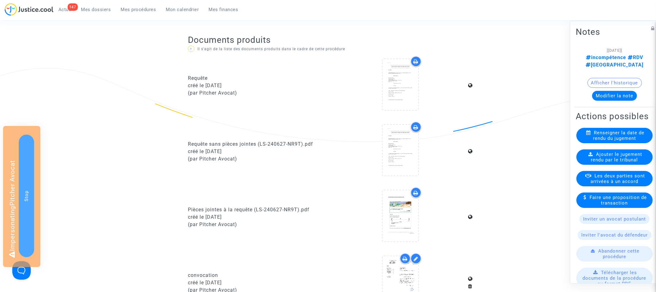
scroll to position [0, 0]
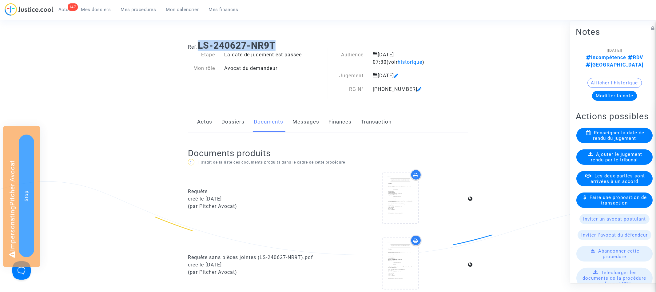
drag, startPoint x: 200, startPoint y: 43, endPoint x: 303, endPoint y: 43, distance: 102.7
click at [303, 43] on h1 "Ref. LS-240627-NR9T" at bounding box center [328, 45] width 280 height 11
copy b "LS-240627-NR9T"
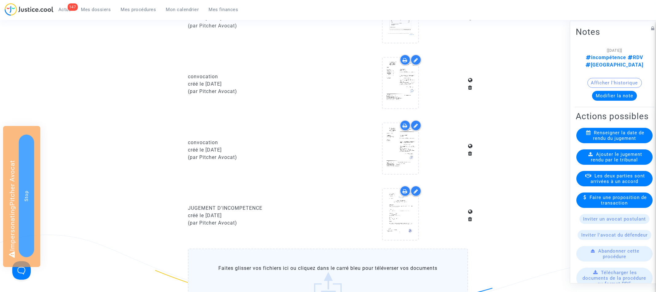
scroll to position [434, 0]
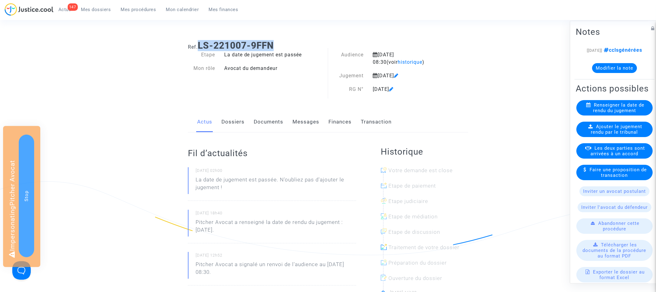
drag, startPoint x: 201, startPoint y: 45, endPoint x: 342, endPoint y: 45, distance: 141.5
click at [342, 45] on h1 "Ref. LS-221007-9FFN" at bounding box center [328, 45] width 280 height 11
copy b "LS-221007-9FFN"
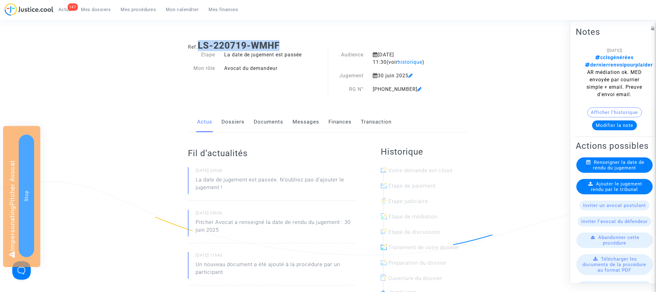
drag, startPoint x: 200, startPoint y: 44, endPoint x: 301, endPoint y: 45, distance: 101.8
click at [301, 45] on h1 "Ref. LS-220719-WMHF" at bounding box center [328, 45] width 280 height 11
copy b "LS-220719-WMHF"
click at [261, 116] on link "Documents" at bounding box center [269, 122] width 30 height 20
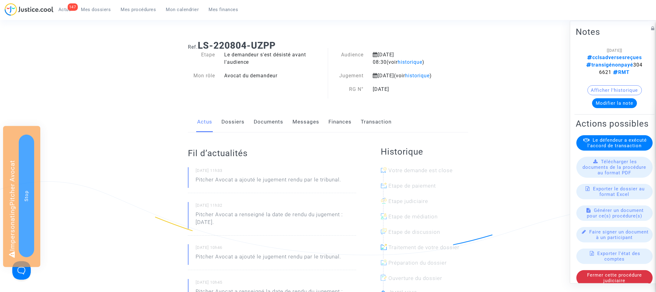
click at [264, 130] on link "Documents" at bounding box center [269, 122] width 30 height 20
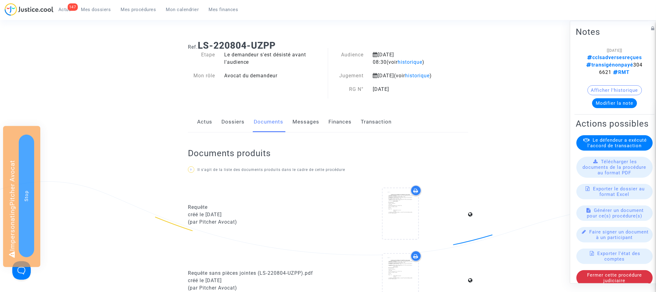
click at [205, 122] on link "Actus" at bounding box center [204, 122] width 15 height 20
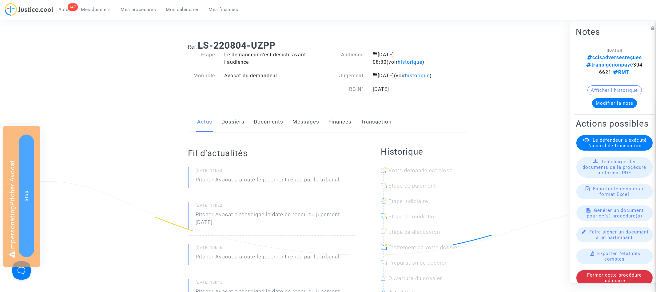
click at [272, 129] on link "Documents" at bounding box center [269, 122] width 30 height 20
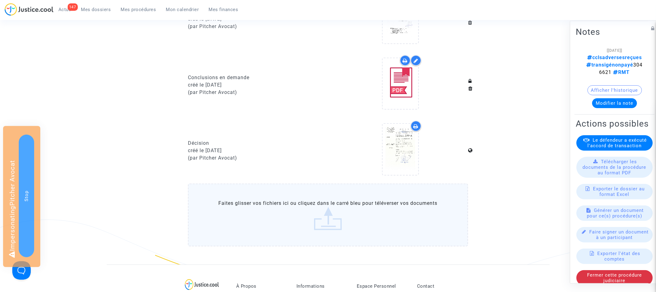
scroll to position [272, 0]
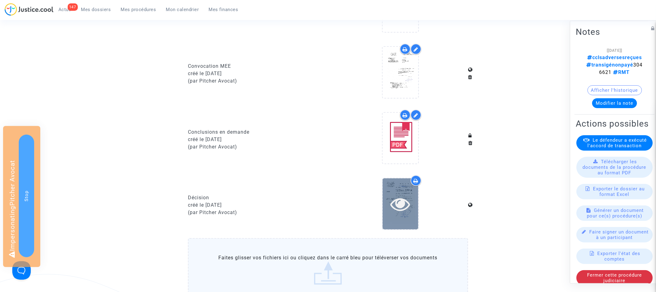
click at [410, 211] on icon at bounding box center [400, 204] width 20 height 20
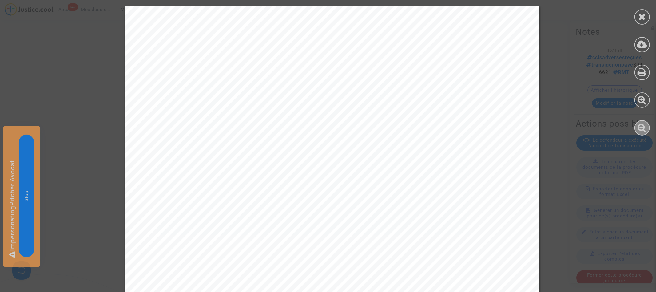
click at [643, 124] on icon at bounding box center [642, 127] width 9 height 9
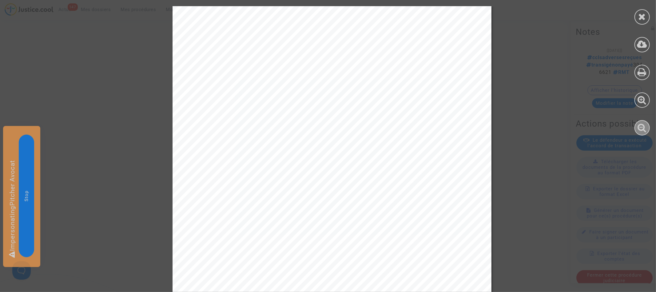
click at [643, 124] on icon at bounding box center [642, 127] width 9 height 9
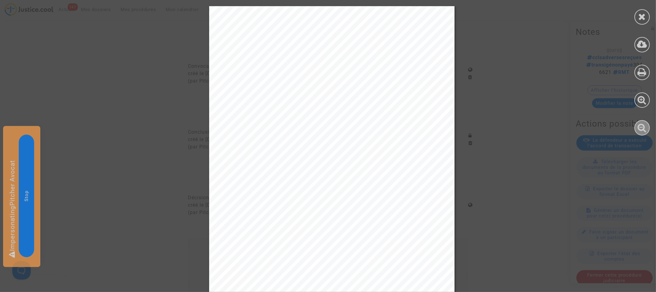
click at [643, 124] on icon at bounding box center [642, 127] width 9 height 9
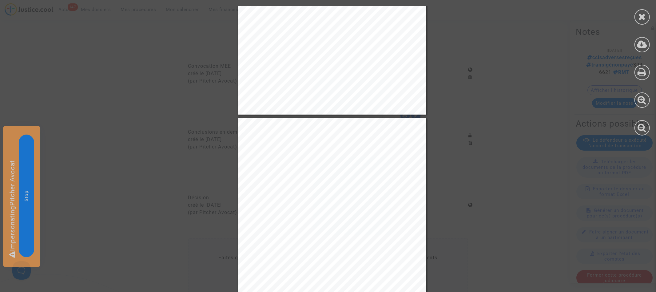
scroll to position [711, 0]
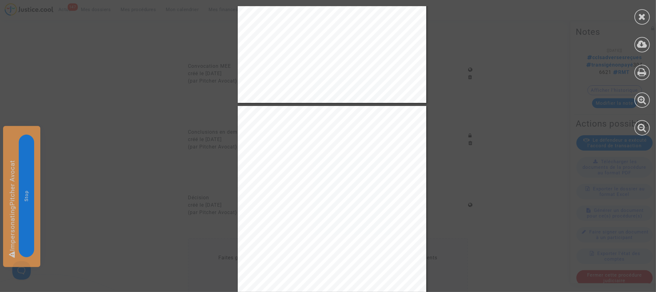
click at [640, 15] on icon at bounding box center [643, 16] width 8 height 9
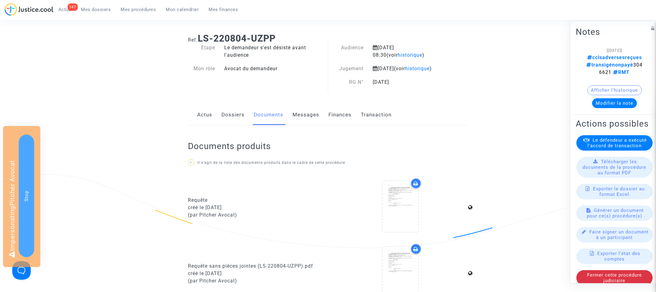
scroll to position [0, 0]
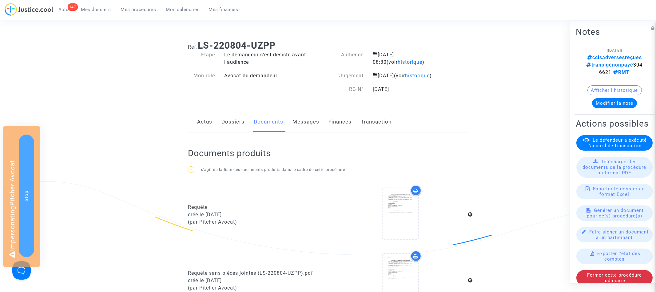
click at [362, 128] on link "Transaction" at bounding box center [376, 122] width 31 height 20
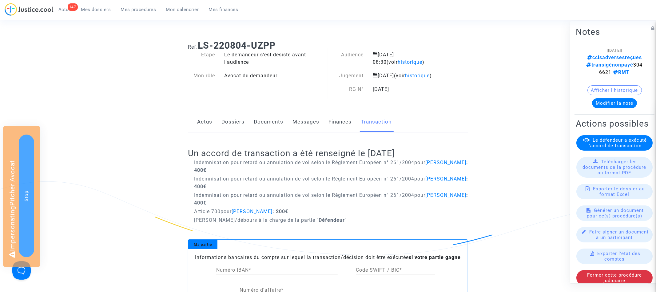
click at [265, 132] on link "Documents" at bounding box center [269, 122] width 30 height 20
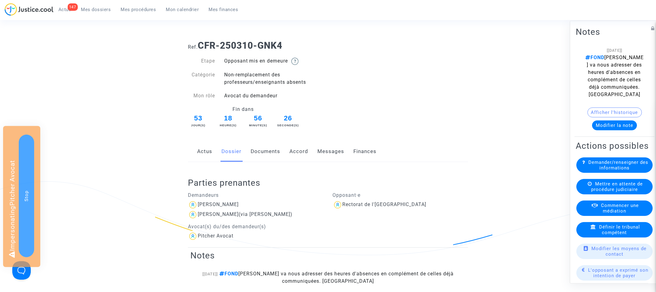
click at [261, 150] on link "Documents" at bounding box center [266, 151] width 30 height 20
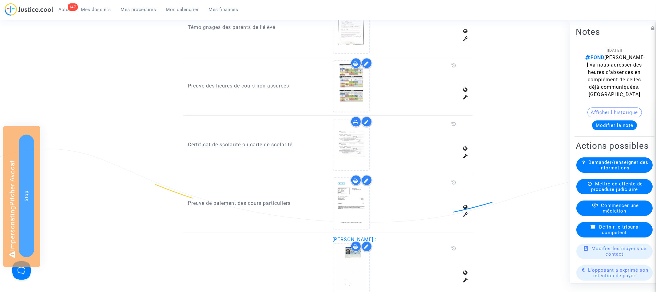
scroll to position [770, 0]
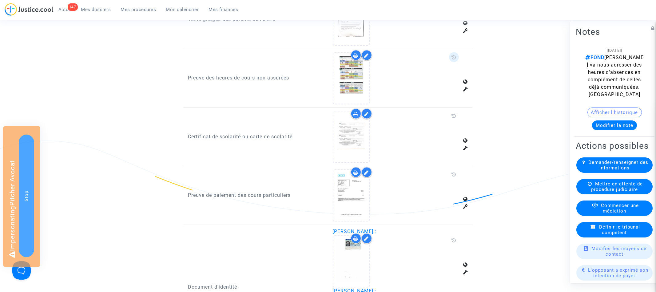
click at [452, 55] on icon at bounding box center [454, 57] width 5 height 5
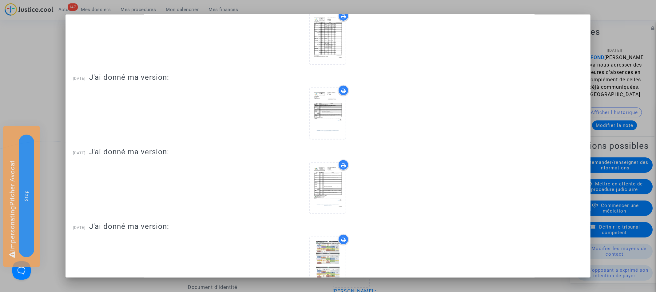
scroll to position [0, 0]
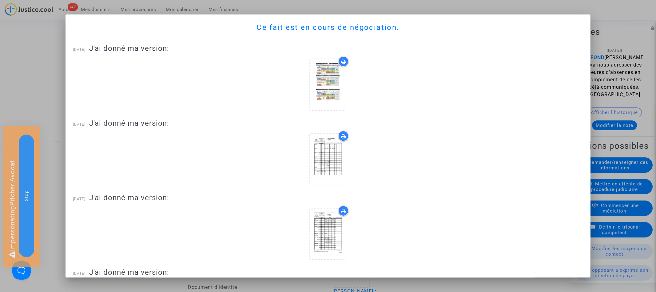
click at [51, 78] on div at bounding box center [328, 146] width 656 height 292
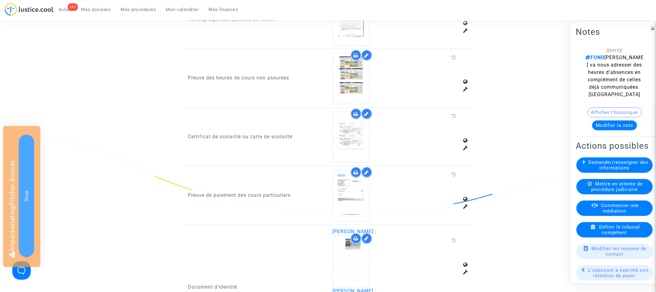
scroll to position [757, 0]
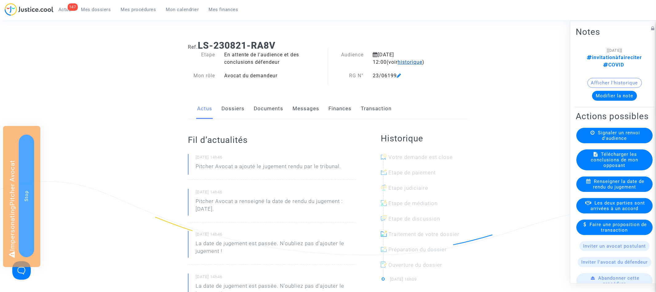
click at [398, 64] on span "historique" at bounding box center [410, 62] width 25 height 6
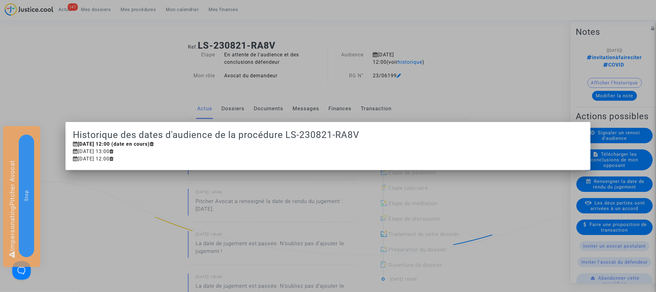
click at [461, 78] on div at bounding box center [328, 146] width 656 height 292
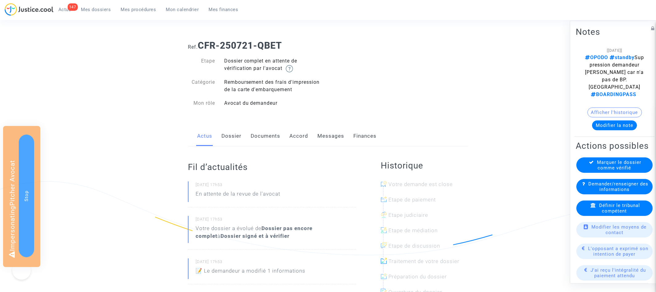
click at [259, 139] on link "Documents" at bounding box center [266, 136] width 30 height 20
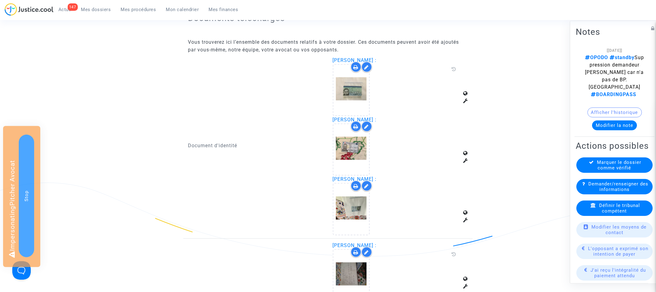
scroll to position [354, 0]
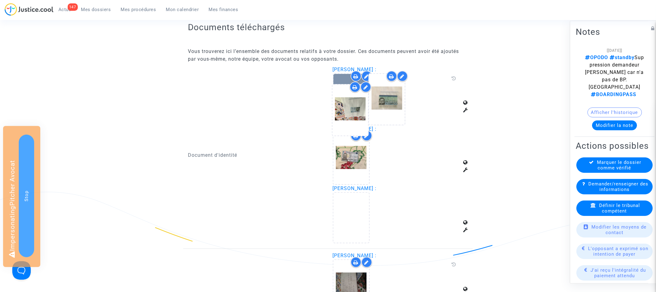
drag, startPoint x: 351, startPoint y: 212, endPoint x: 347, endPoint y: 106, distance: 106.2
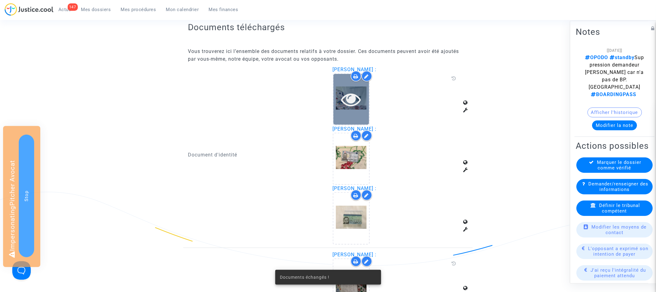
click at [351, 98] on icon at bounding box center [351, 99] width 20 height 20
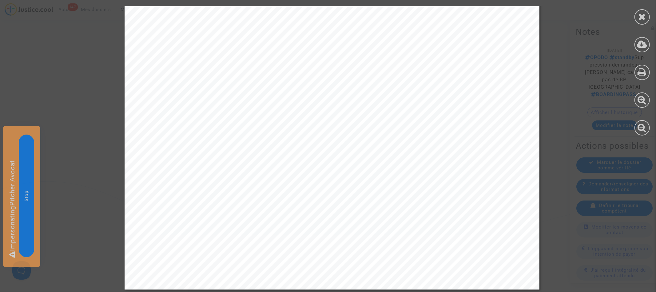
scroll to position [0, 0]
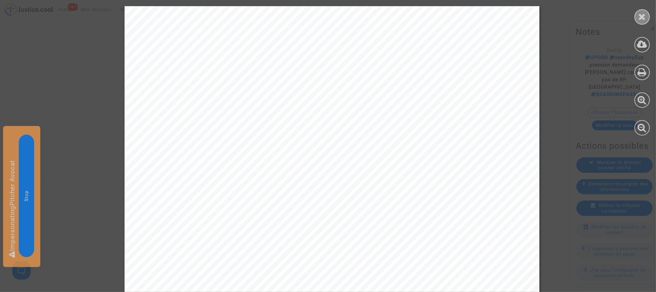
click at [645, 15] on icon at bounding box center [643, 16] width 8 height 9
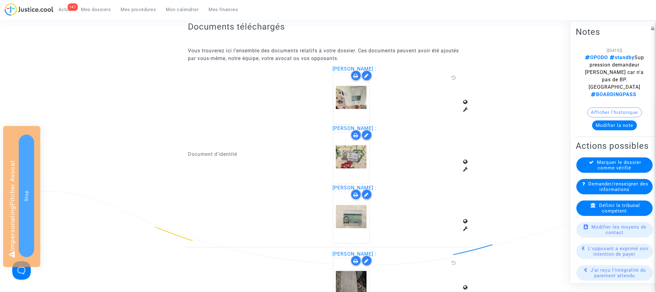
scroll to position [420, 0]
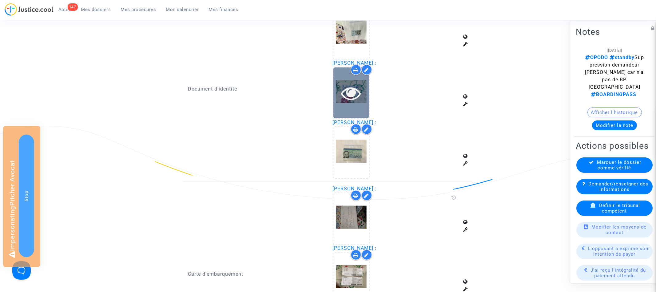
click at [352, 90] on icon at bounding box center [351, 93] width 20 height 20
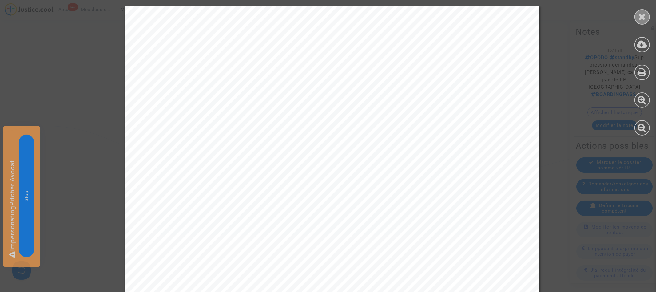
click at [640, 18] on icon at bounding box center [643, 16] width 8 height 9
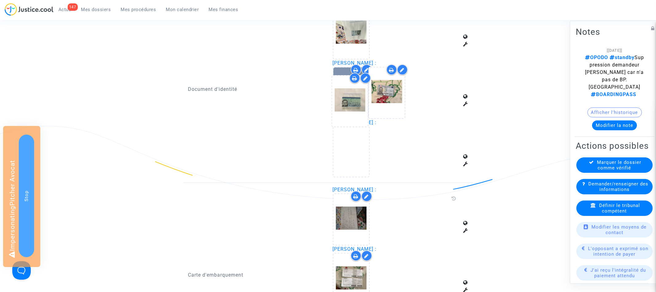
drag, startPoint x: 348, startPoint y: 150, endPoint x: 344, endPoint y: 100, distance: 50.6
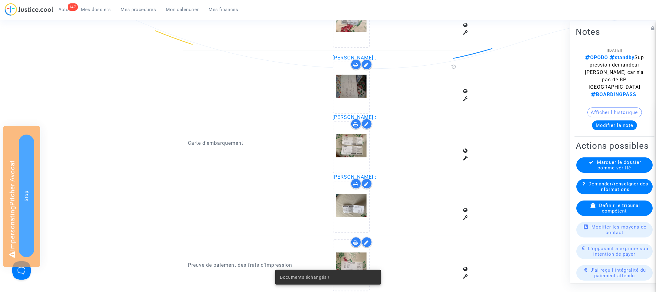
scroll to position [556, 0]
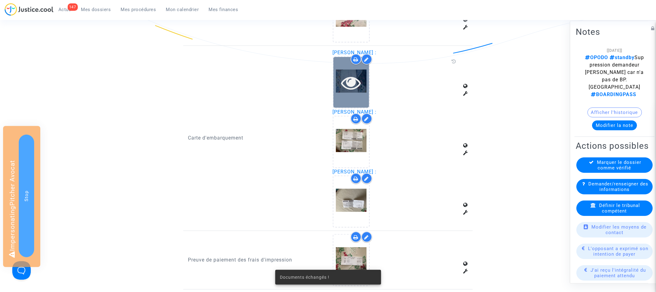
click at [352, 78] on icon at bounding box center [351, 83] width 20 height 20
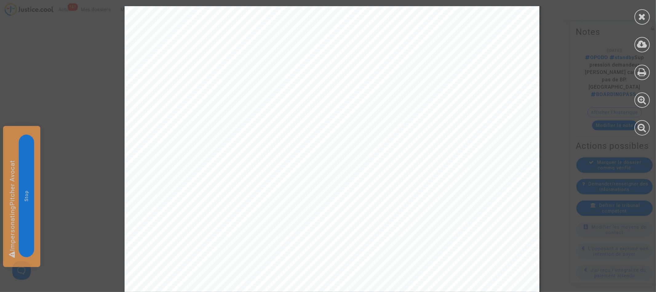
scroll to position [30, 0]
click at [647, 15] on div at bounding box center [642, 16] width 15 height 15
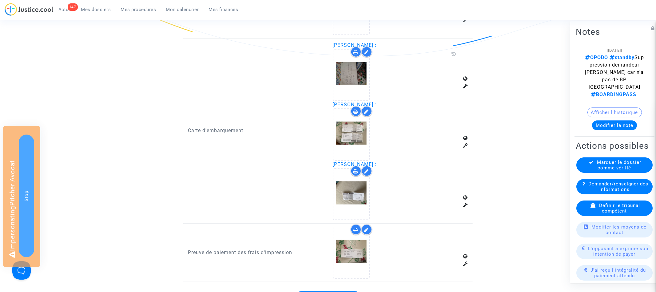
scroll to position [564, 0]
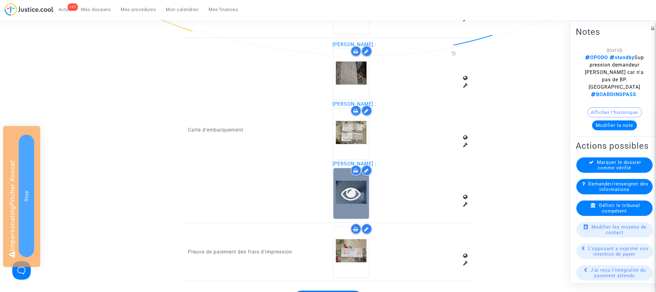
click at [354, 189] on icon at bounding box center [351, 193] width 20 height 20
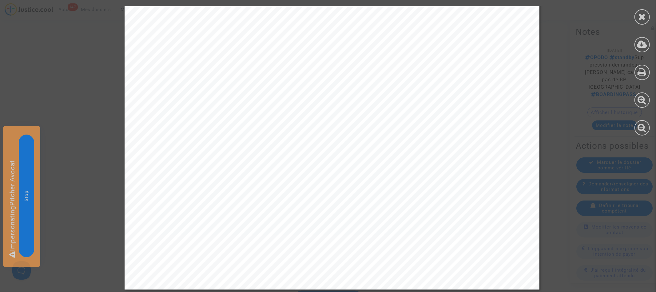
scroll to position [0, 0]
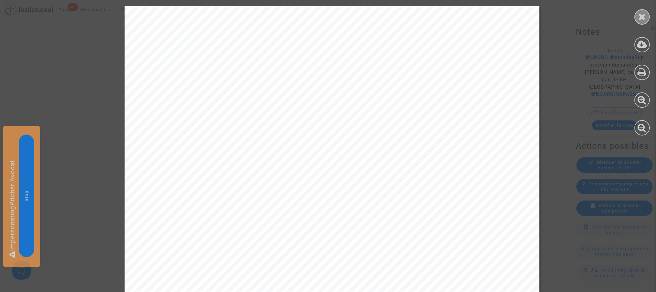
click at [646, 12] on div at bounding box center [642, 16] width 15 height 15
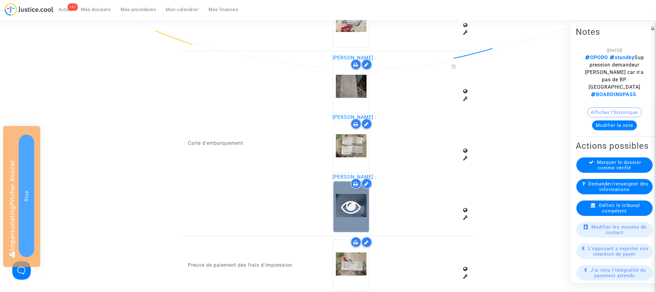
scroll to position [531, 0]
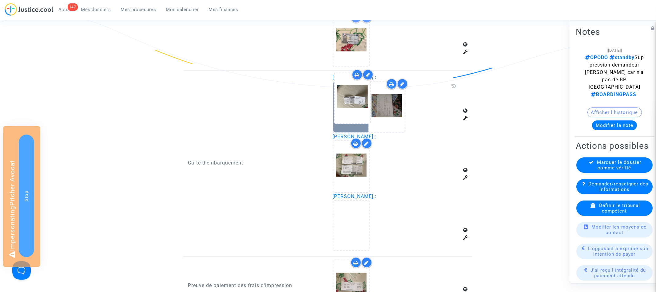
drag, startPoint x: 349, startPoint y: 217, endPoint x: 347, endPoint y: 94, distance: 124.0
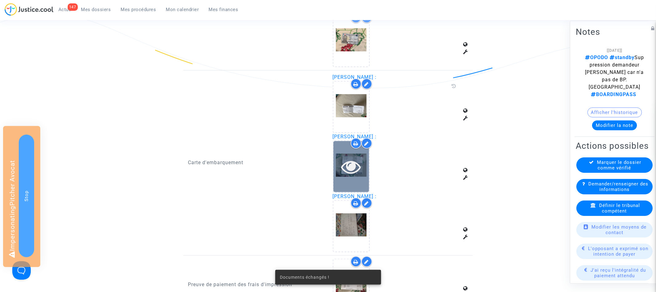
click at [356, 157] on icon at bounding box center [351, 167] width 20 height 20
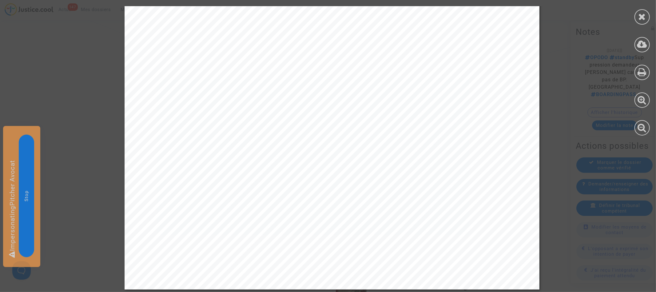
scroll to position [0, 0]
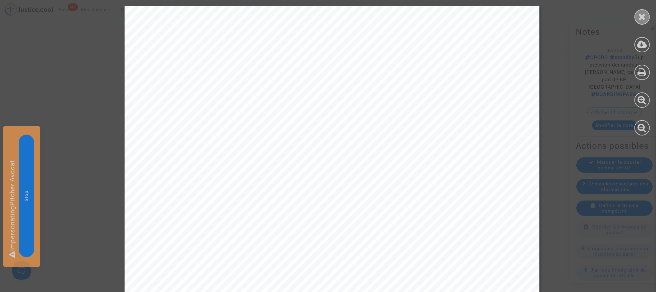
click at [648, 19] on div at bounding box center [642, 16] width 15 height 15
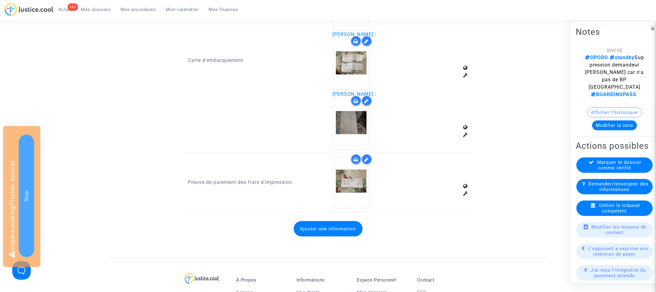
scroll to position [672, 0]
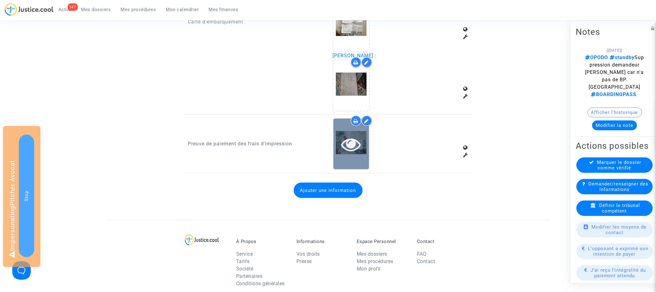
click at [353, 134] on icon at bounding box center [351, 144] width 20 height 20
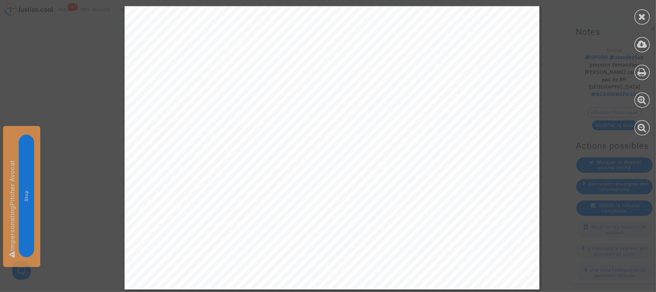
scroll to position [0, 0]
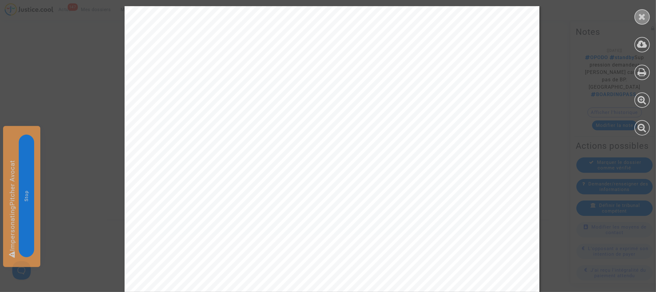
click at [641, 11] on div at bounding box center [642, 16] width 15 height 15
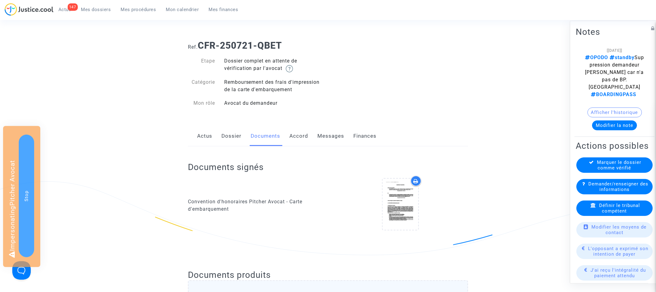
click at [229, 139] on link "Dossier" at bounding box center [231, 136] width 20 height 20
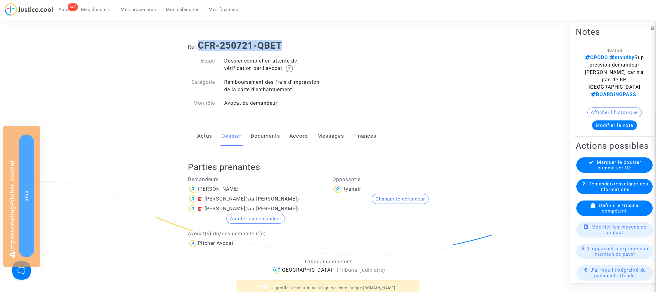
drag, startPoint x: 201, startPoint y: 43, endPoint x: 334, endPoint y: 43, distance: 133.5
click at [334, 43] on h1 "Ref. CFR-250721-QBET" at bounding box center [328, 45] width 280 height 11
copy b "CFR-250721-QBET"
